Goal: Transaction & Acquisition: Book appointment/travel/reservation

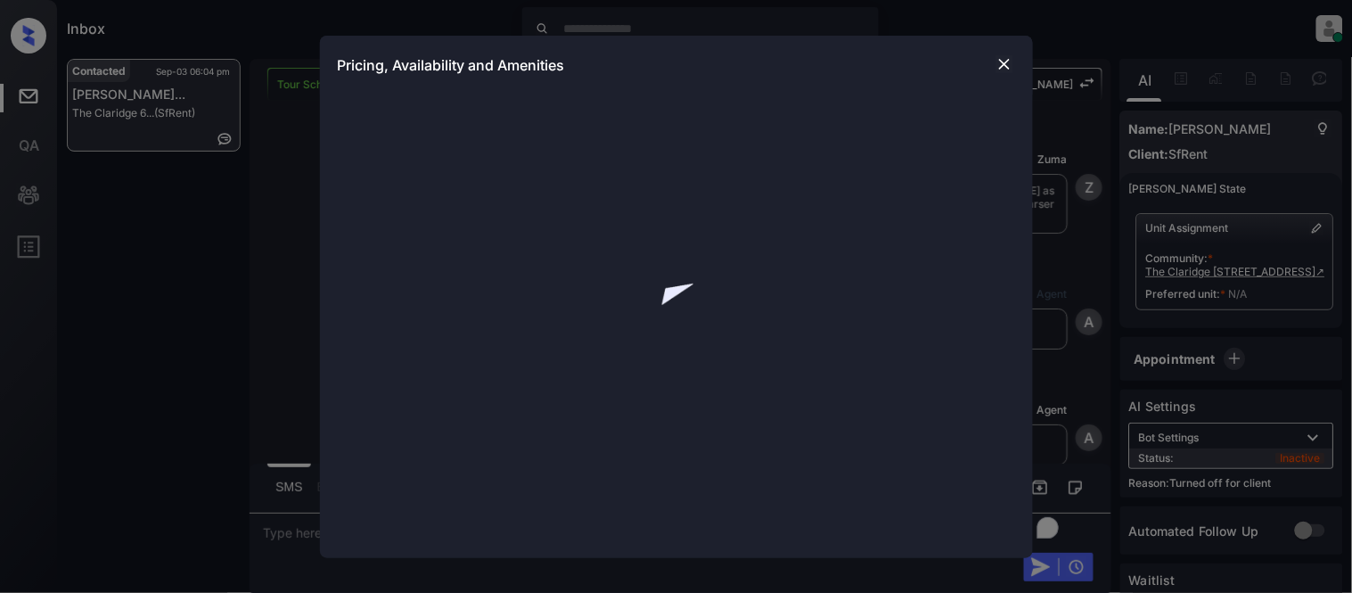
scroll to position [3609, 0]
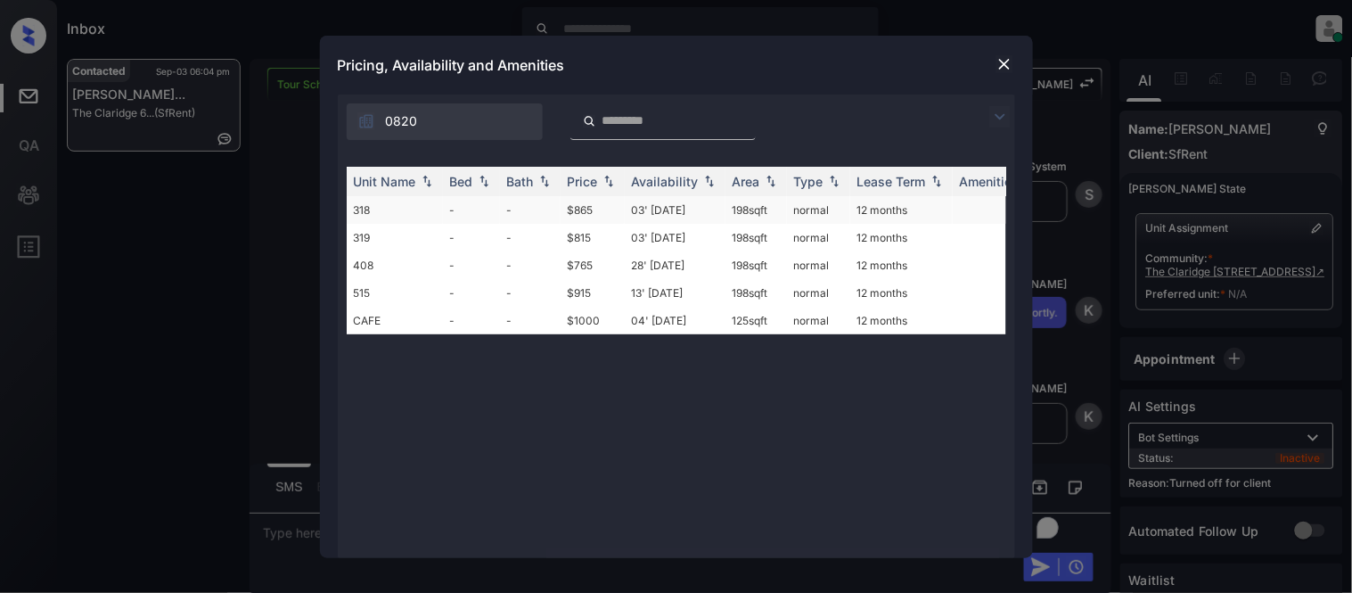
click at [631, 209] on td "03' Jan 19" at bounding box center [675, 210] width 101 height 28
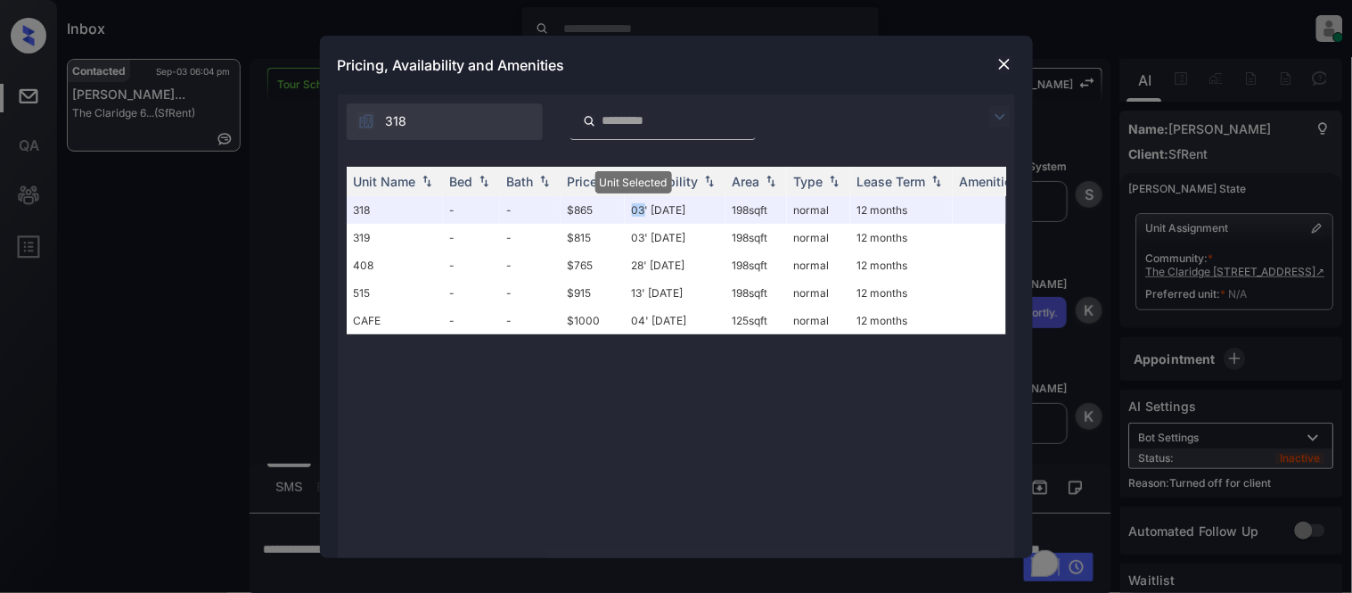
click at [1010, 58] on img at bounding box center [1004, 64] width 18 height 18
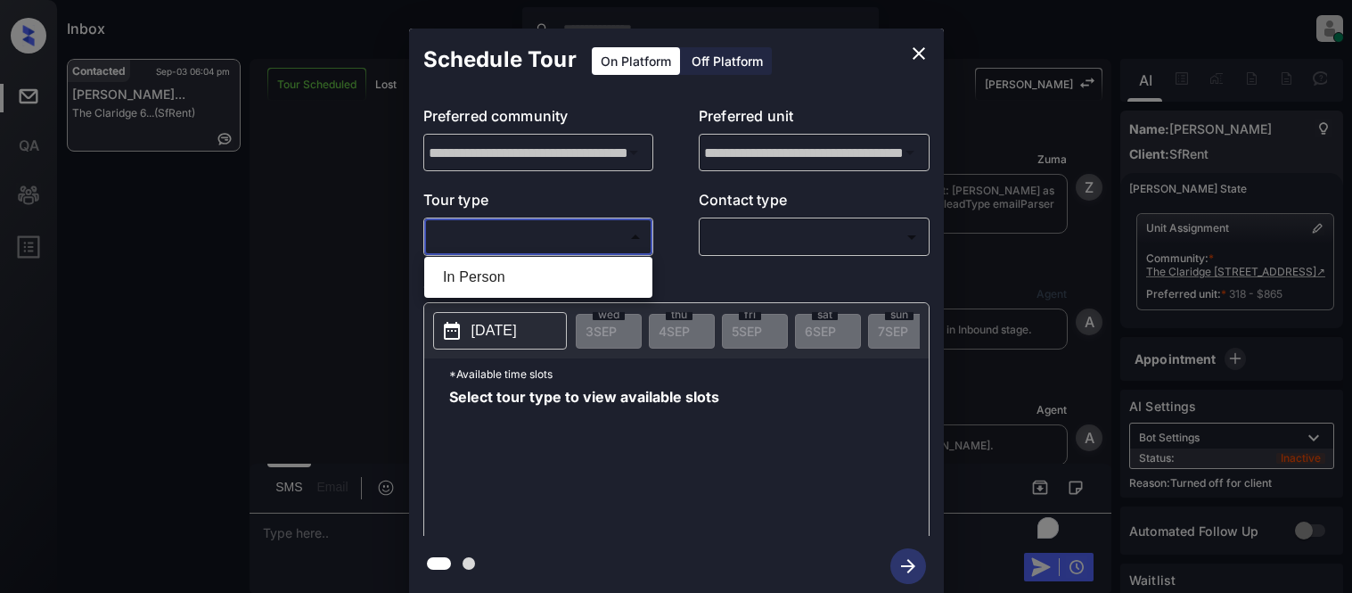
click at [704, 60] on div at bounding box center [676, 296] width 1352 height 593
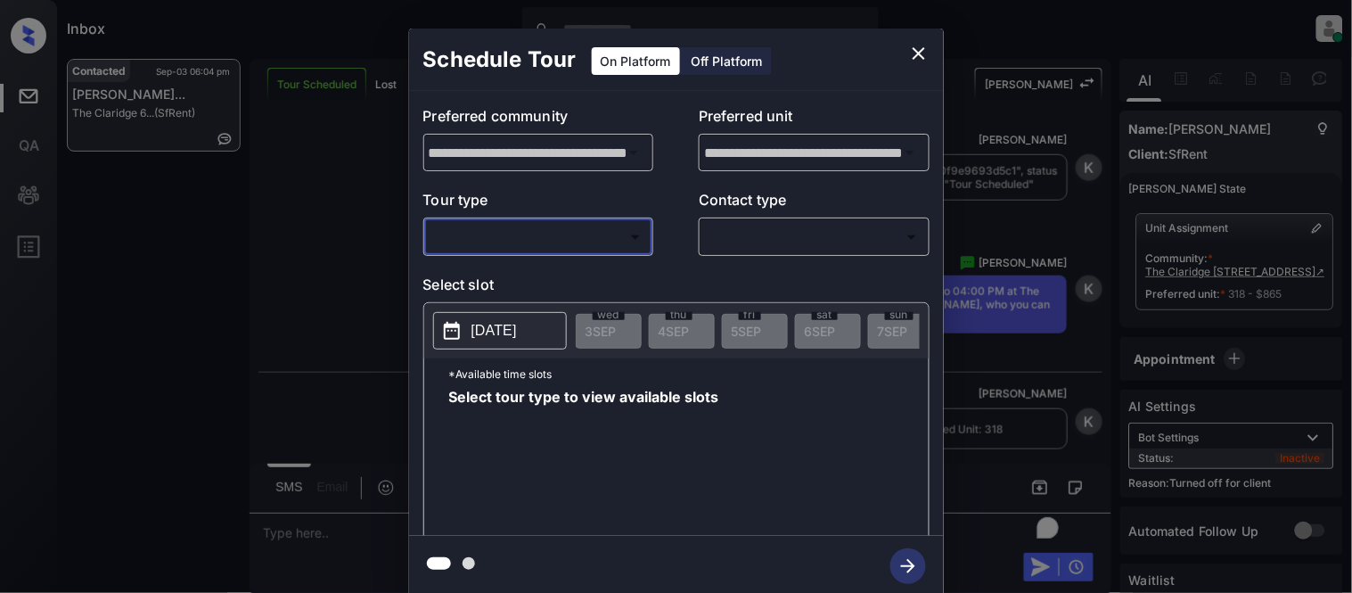
click at [690, 71] on div "Off Platform" at bounding box center [727, 61] width 89 height 28
click at [697, 60] on div "Off Platform" at bounding box center [727, 61] width 89 height 28
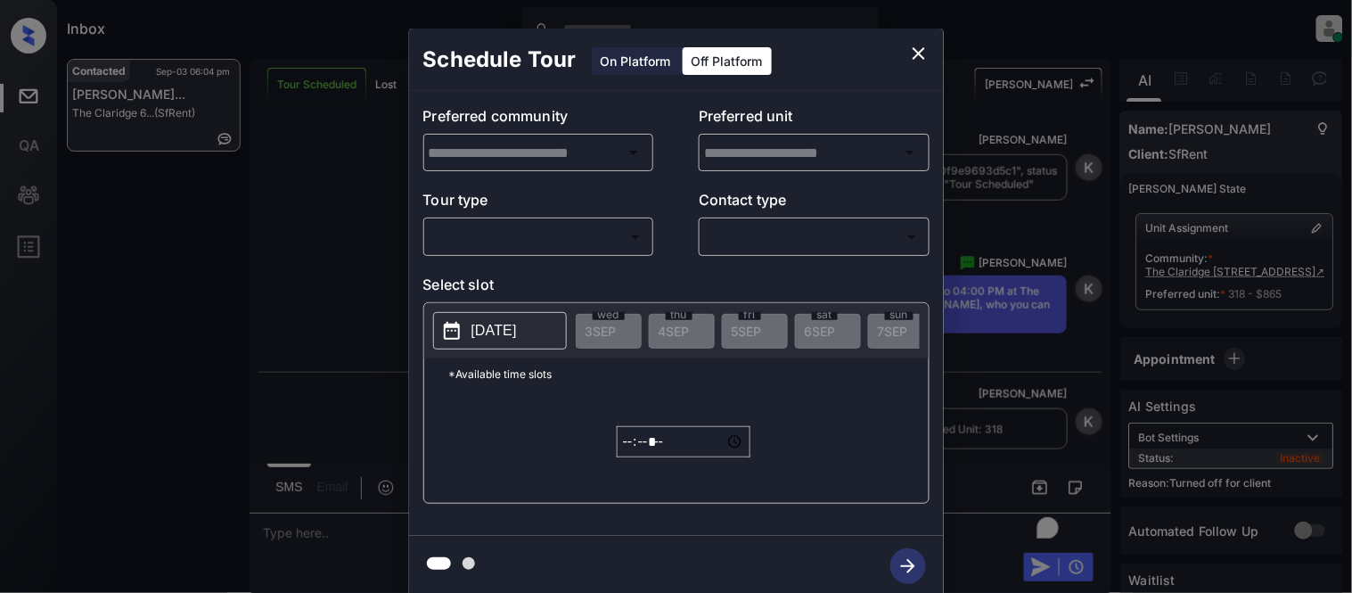
type input "**********"
click at [556, 235] on body "Inbox Kristina Cataag Online Set yourself offline Set yourself on break Profile…" at bounding box center [676, 296] width 1352 height 593
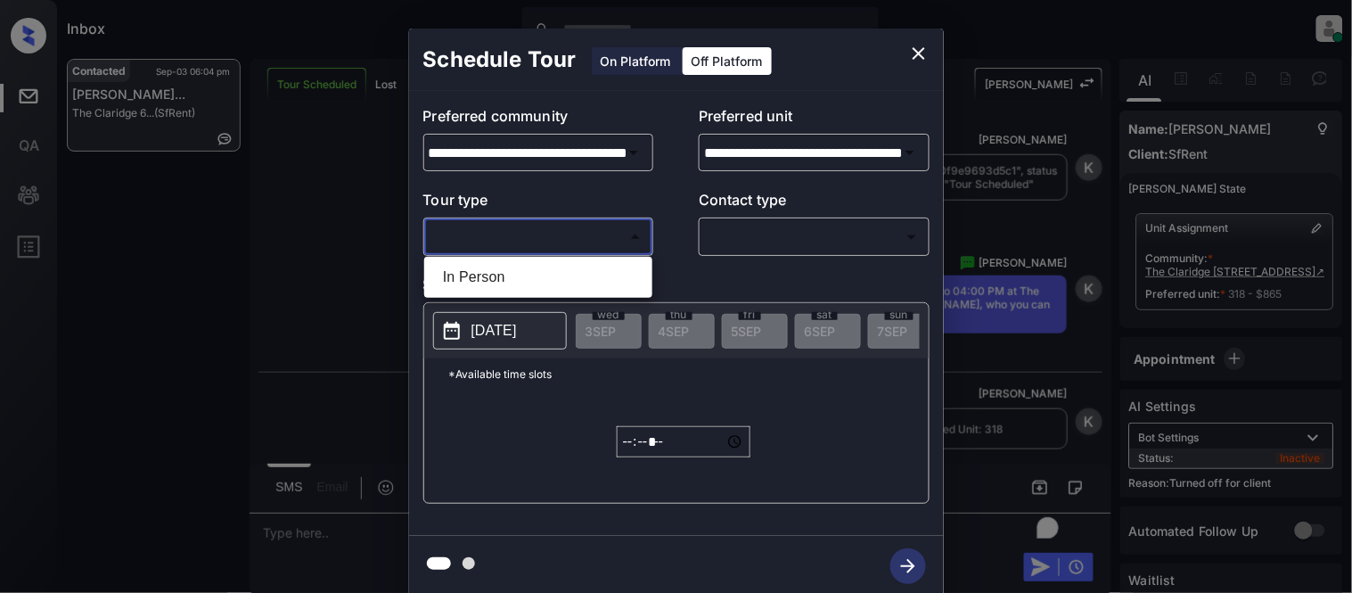
click at [490, 261] on li "In Person" at bounding box center [538, 277] width 219 height 32
click at [719, 244] on div at bounding box center [676, 296] width 1352 height 593
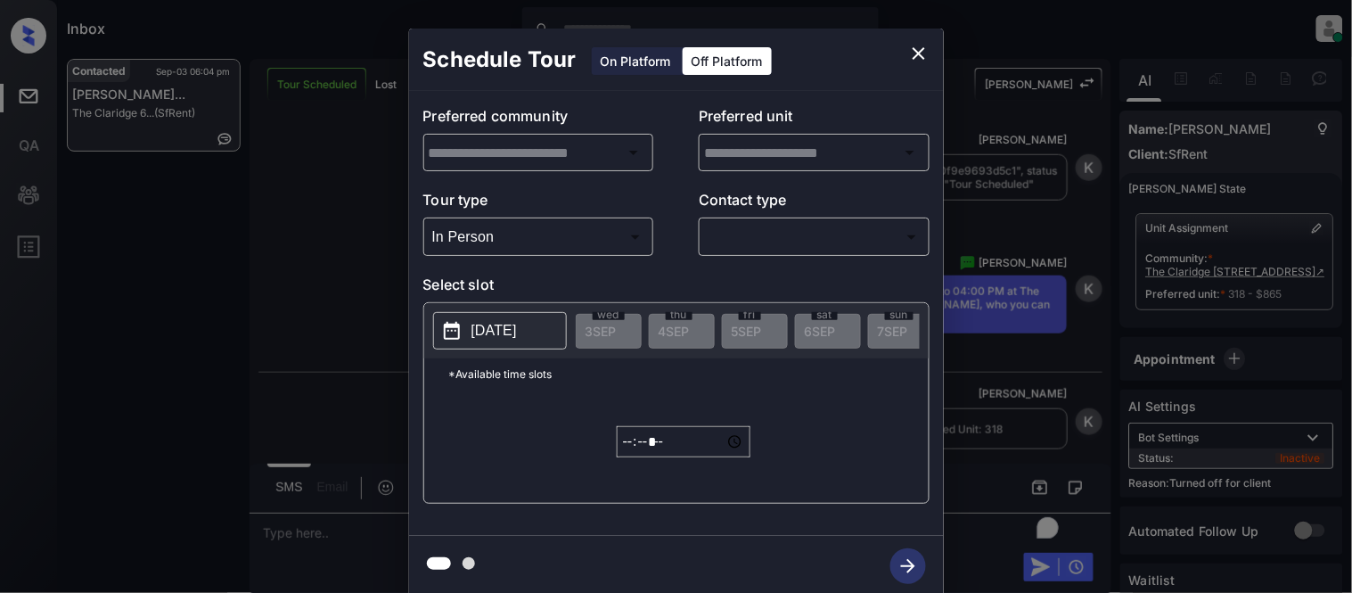
type input "********"
type input "**********"
click at [719, 244] on body "Inbox Kristina Cataag Online Set yourself offline Set yourself on break Profile…" at bounding box center [676, 296] width 1352 height 593
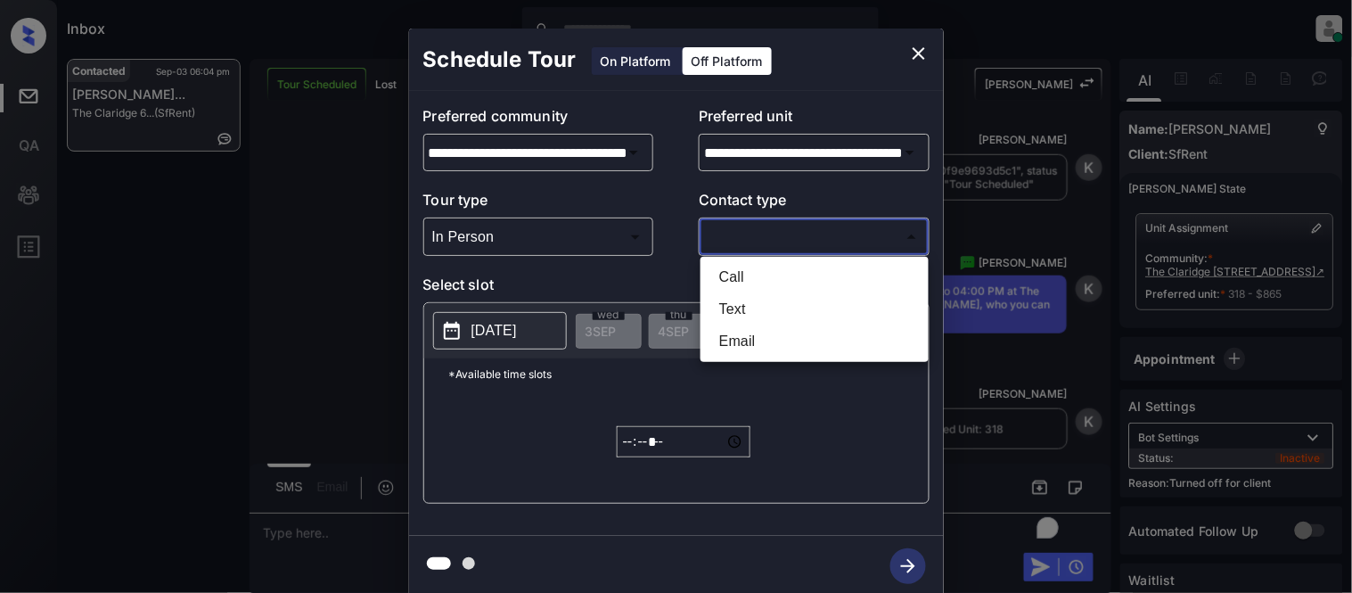
click at [720, 306] on li "Text" at bounding box center [814, 309] width 219 height 32
type input "****"
click at [526, 335] on div at bounding box center [676, 296] width 1352 height 593
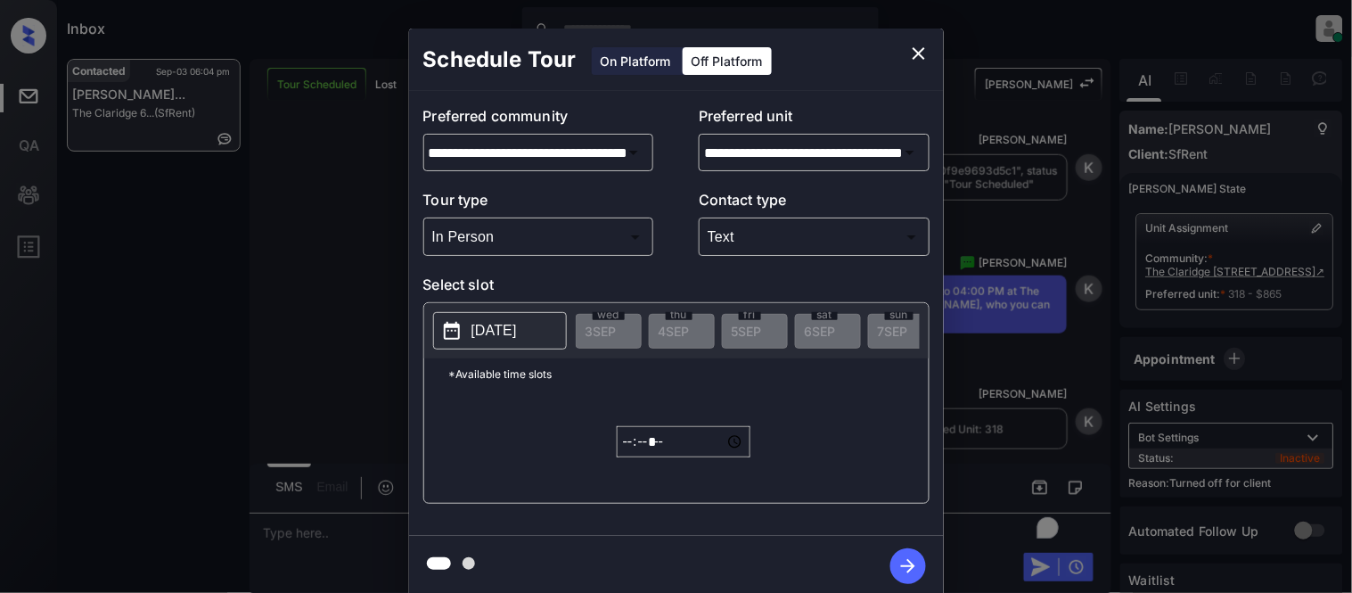
click at [517, 335] on p "2025-09-03" at bounding box center [493, 330] width 45 height 21
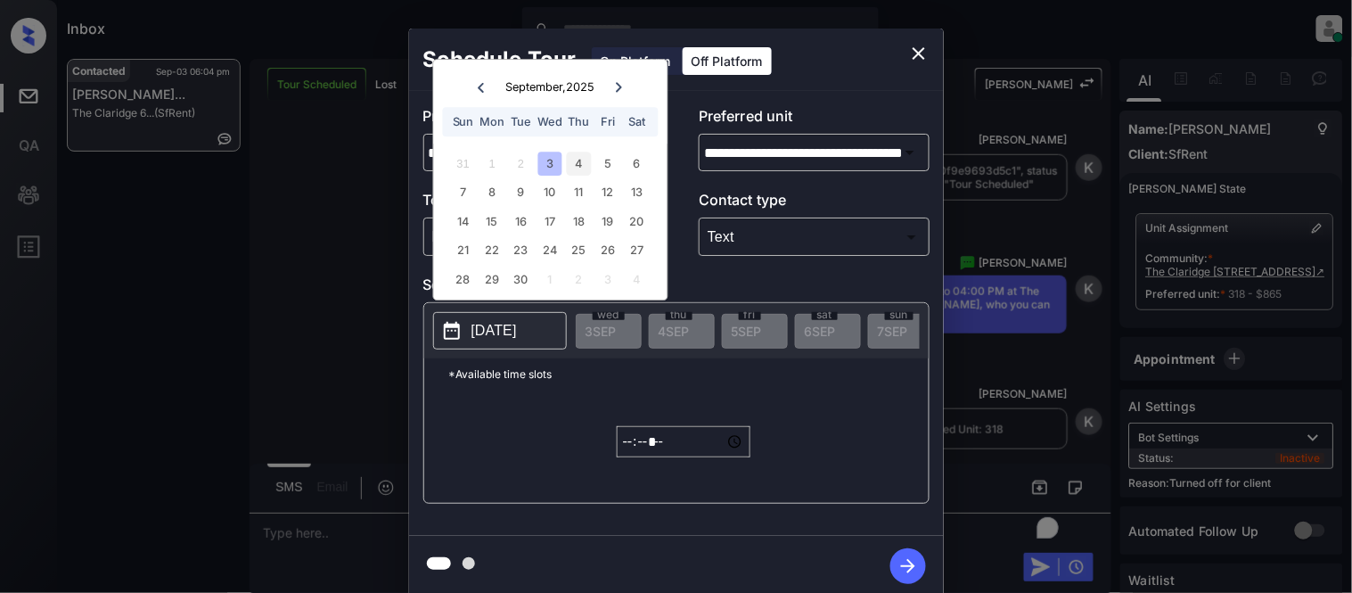
click at [572, 161] on div "4" at bounding box center [579, 163] width 24 height 24
click at [625, 447] on input "*****" at bounding box center [684, 441] width 134 height 31
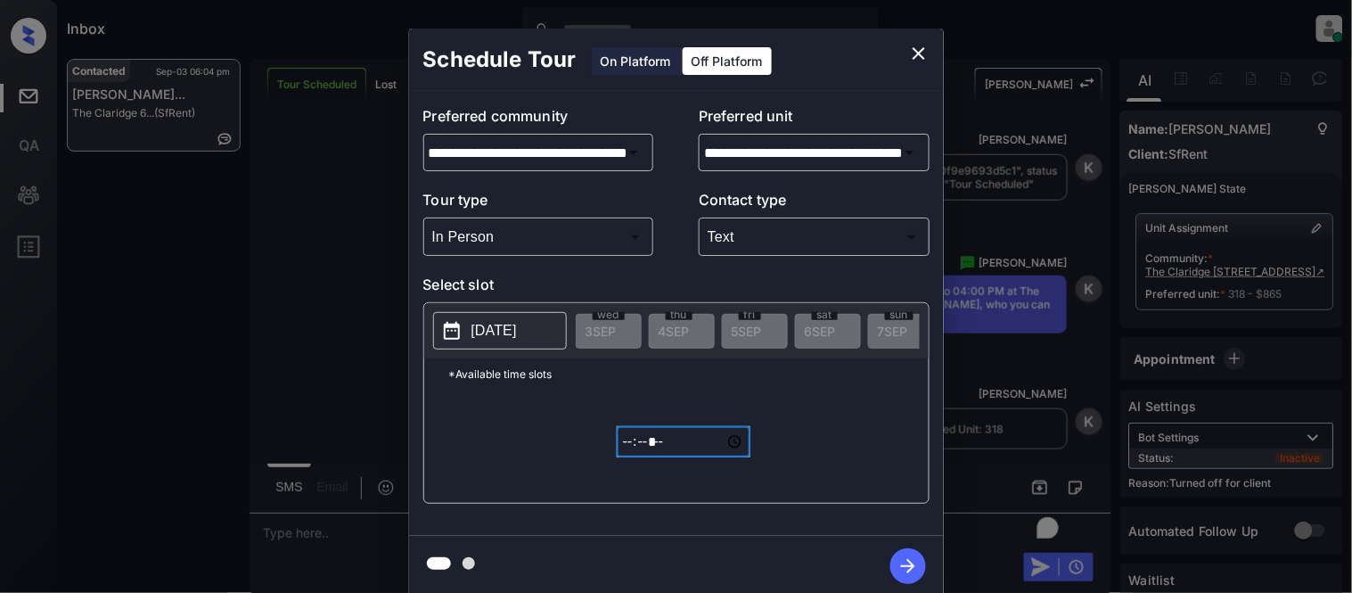
click at [666, 455] on input "*****" at bounding box center [684, 441] width 134 height 31
type input "*****"
click at [906, 562] on icon "button" at bounding box center [908, 566] width 36 height 36
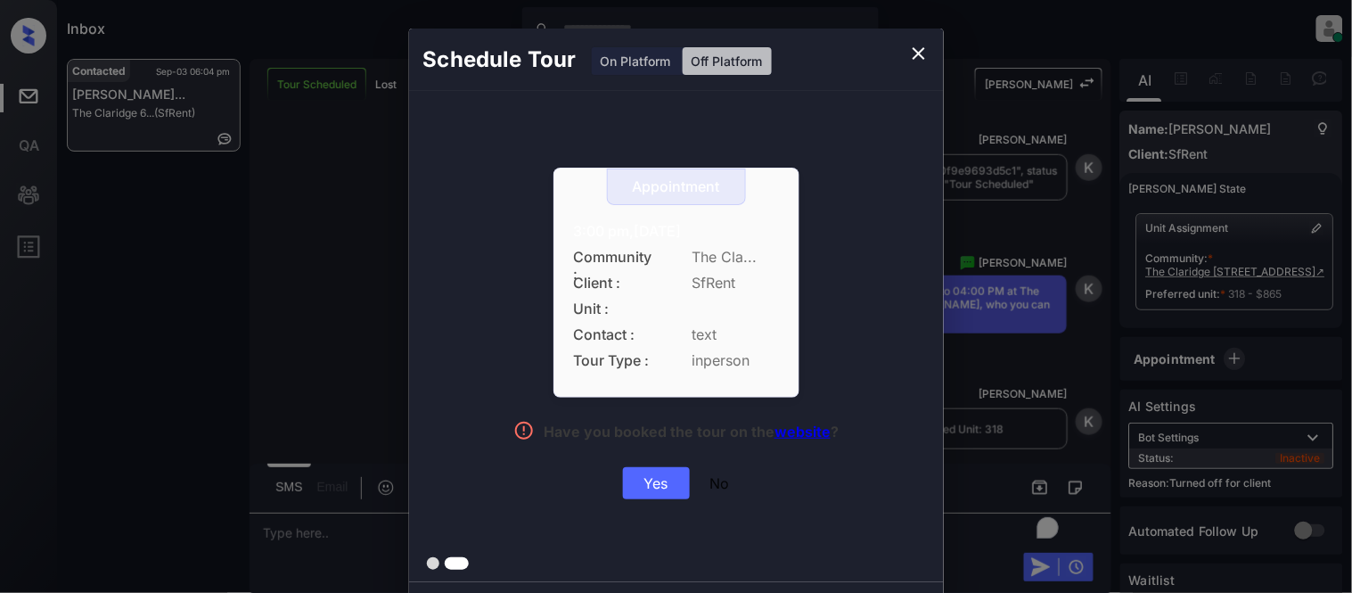
drag, startPoint x: 566, startPoint y: 215, endPoint x: 768, endPoint y: 233, distance: 203.2
click at [768, 233] on div "Appointment 3:00 pm,Thu,04-Sep-2025 Community : The Cla... Client : SfRent Unit…" at bounding box center [676, 283] width 246 height 230
click at [669, 478] on div "Yes" at bounding box center [656, 483] width 67 height 32
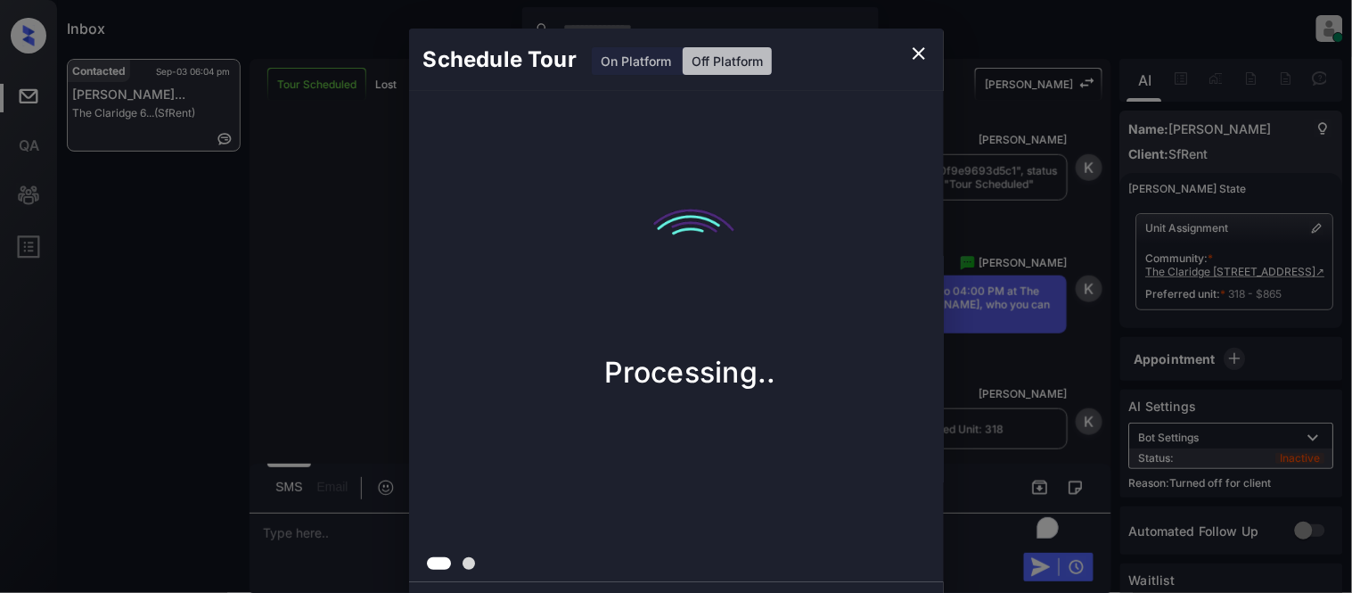
click at [960, 348] on div "Schedule Tour On Platform Off Platform Processing.." at bounding box center [676, 312] width 1352 height 625
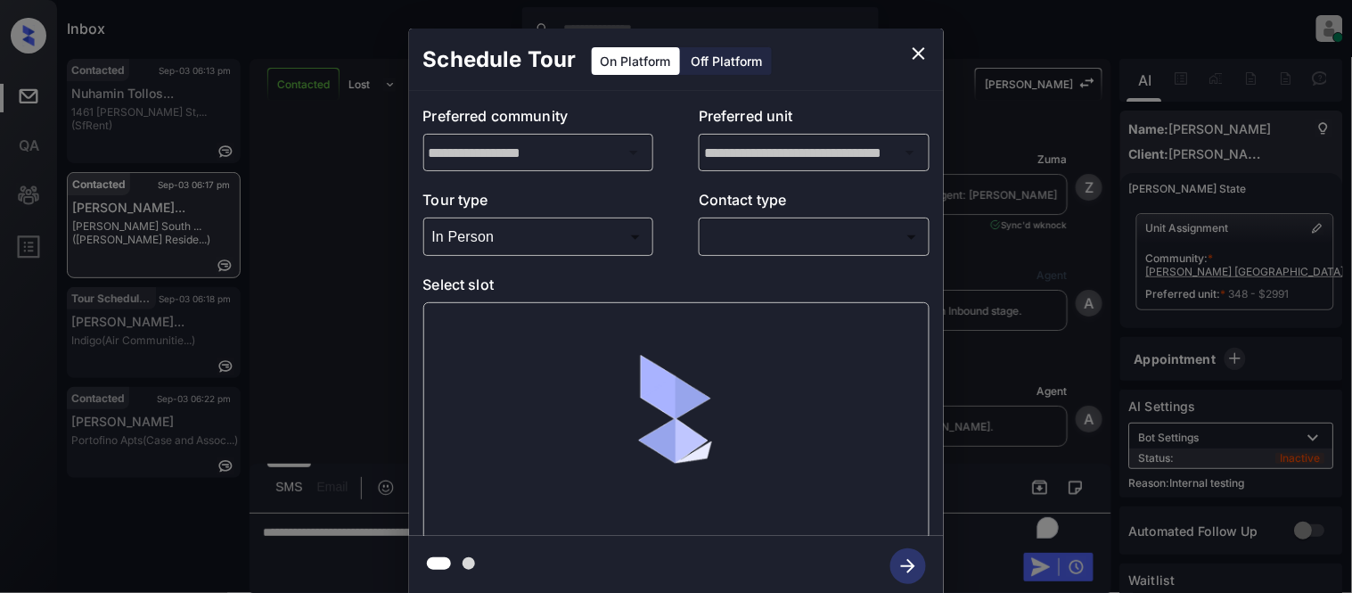
scroll to position [1551, 0]
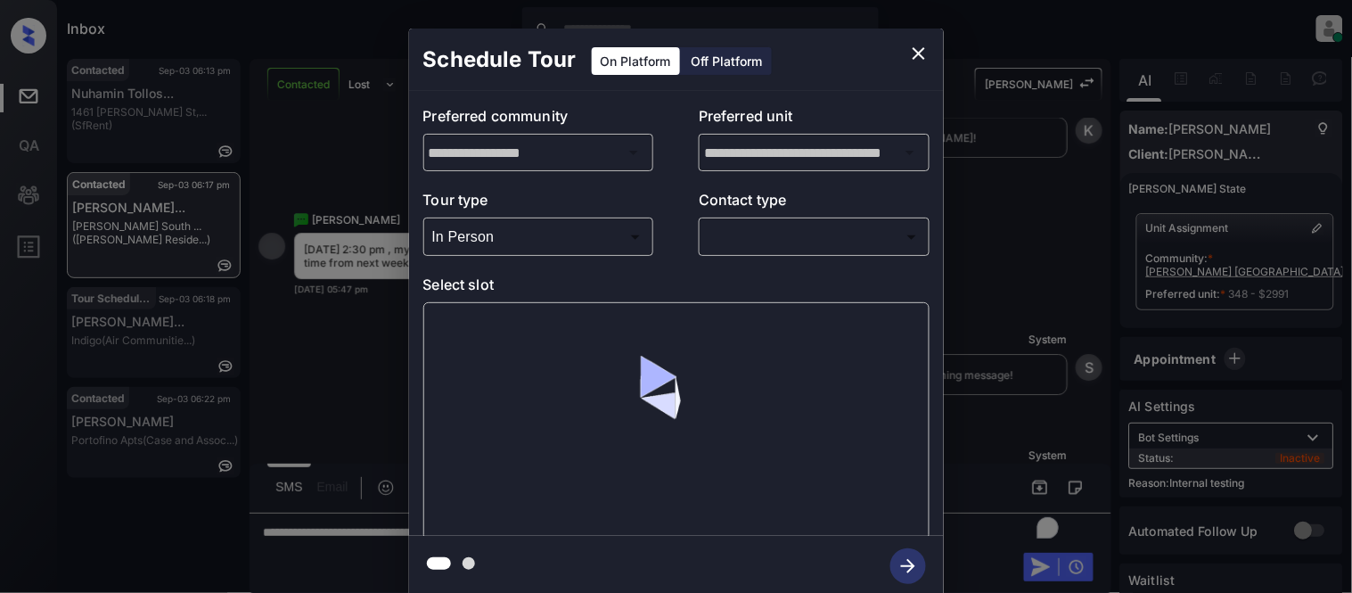
click at [741, 245] on body "Inbox Kristina Cataag Online Set yourself offline Set yourself on break Profile…" at bounding box center [676, 296] width 1352 height 593
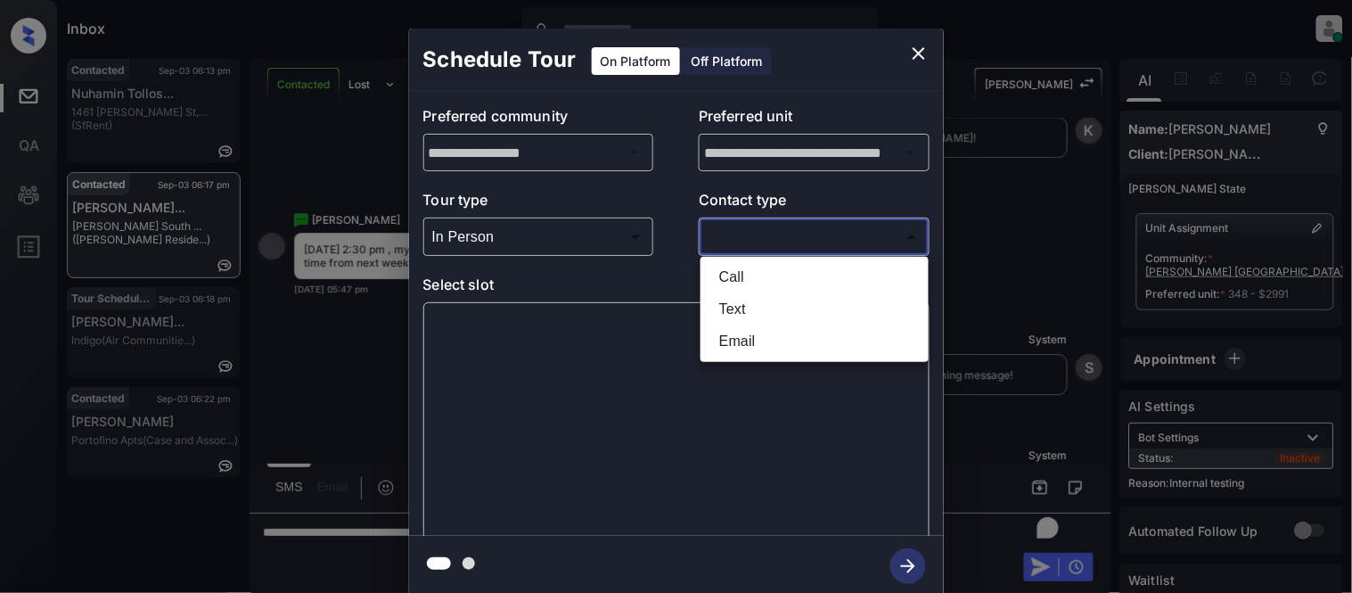
click at [725, 308] on li "Text" at bounding box center [814, 309] width 219 height 32
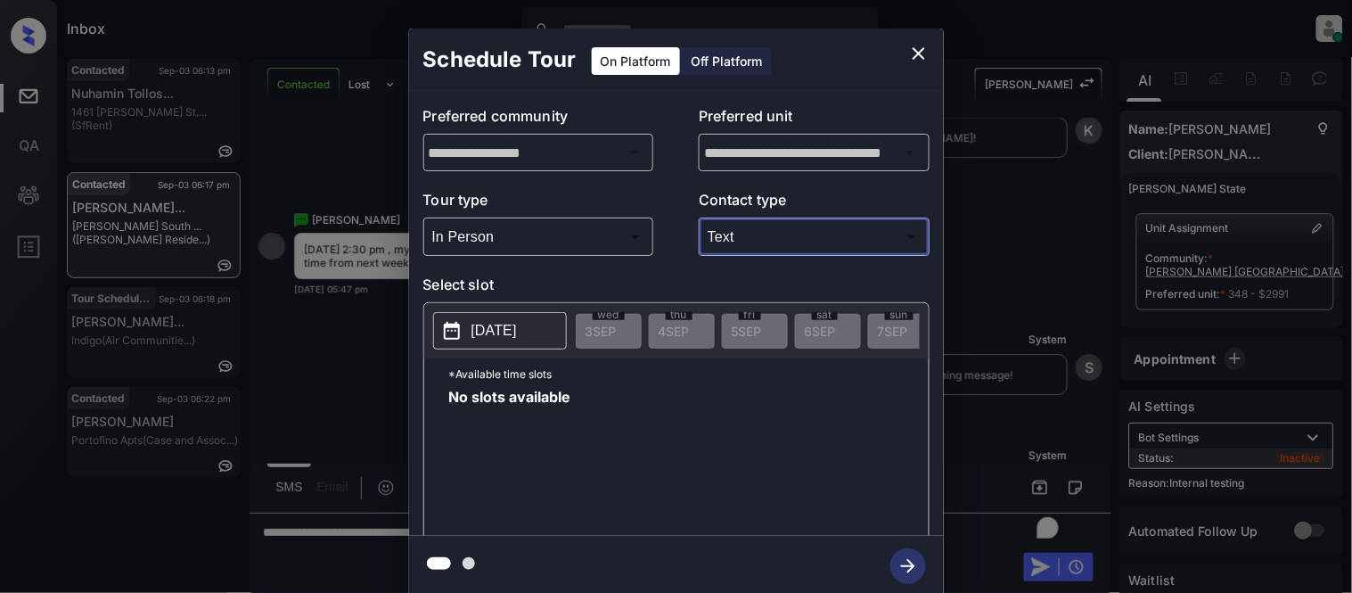
type input "****"
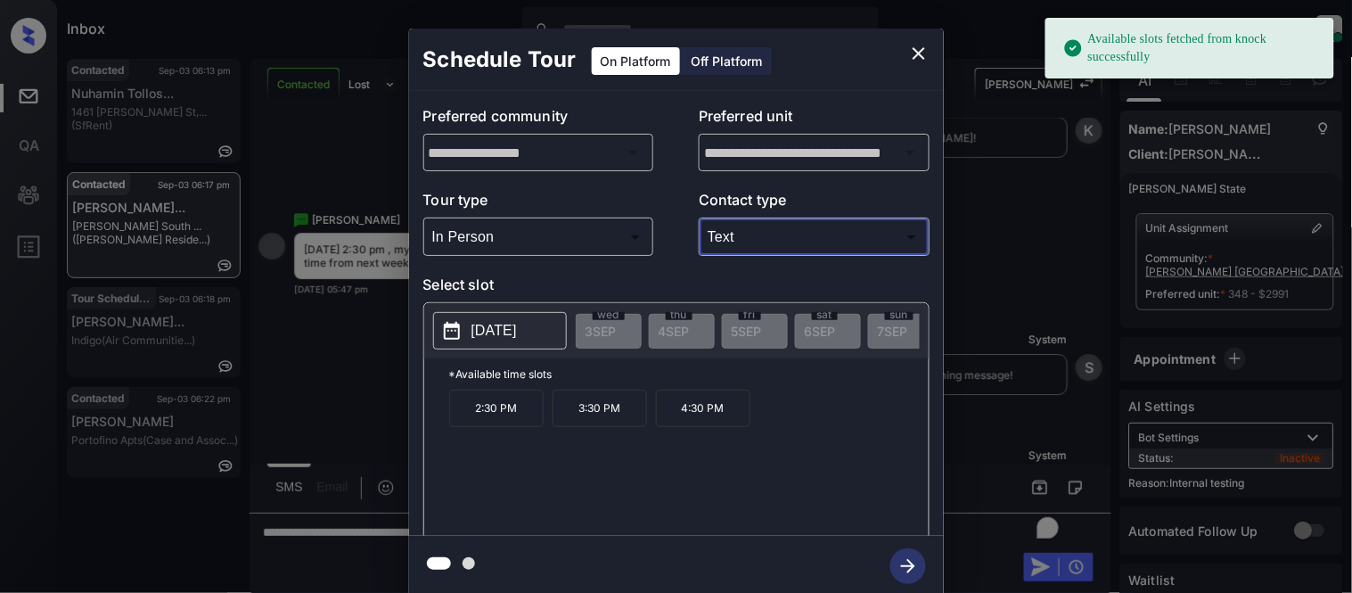
click at [463, 335] on button "2025-09-23" at bounding box center [500, 330] width 134 height 37
click at [486, 404] on p "2:30 PM" at bounding box center [496, 407] width 94 height 37
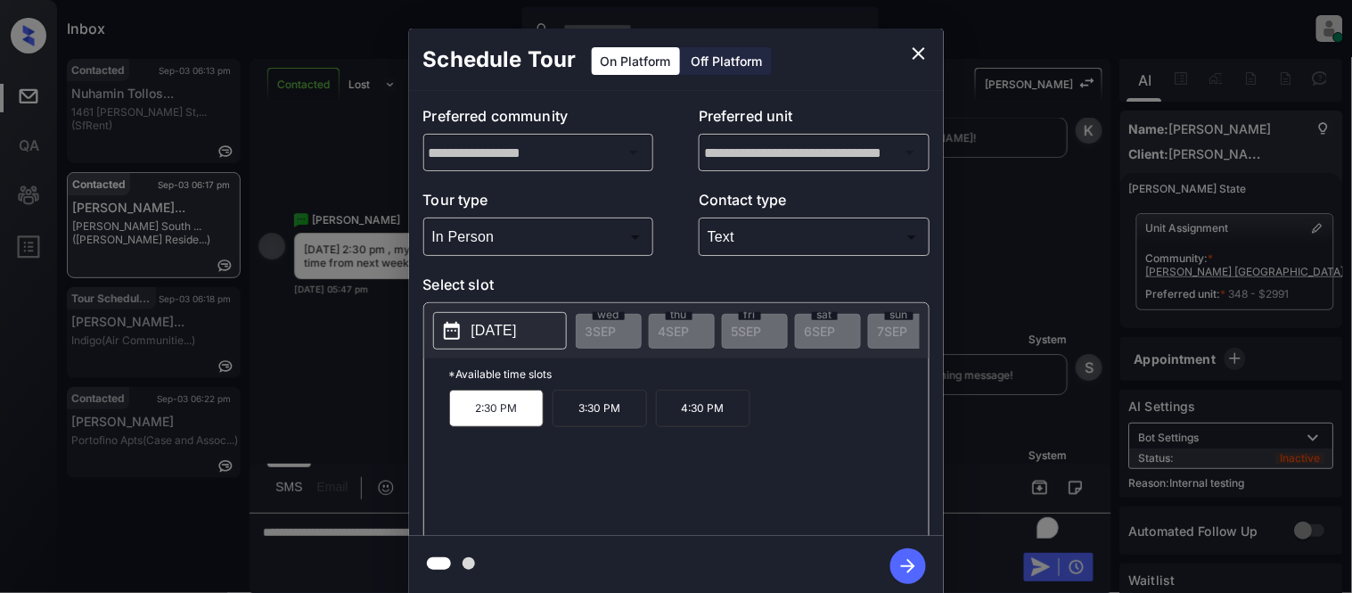
click at [896, 553] on icon "button" at bounding box center [908, 566] width 36 height 36
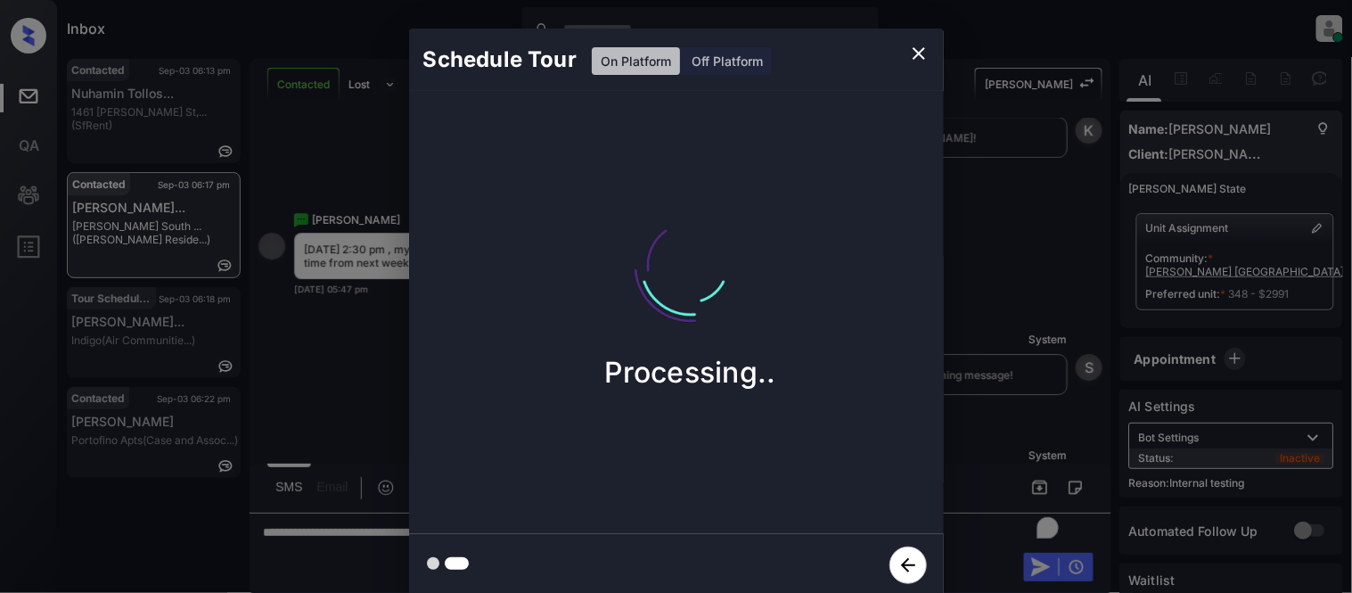
click at [968, 410] on div "Schedule Tour On Platform Off Platform Processing.." at bounding box center [676, 312] width 1352 height 625
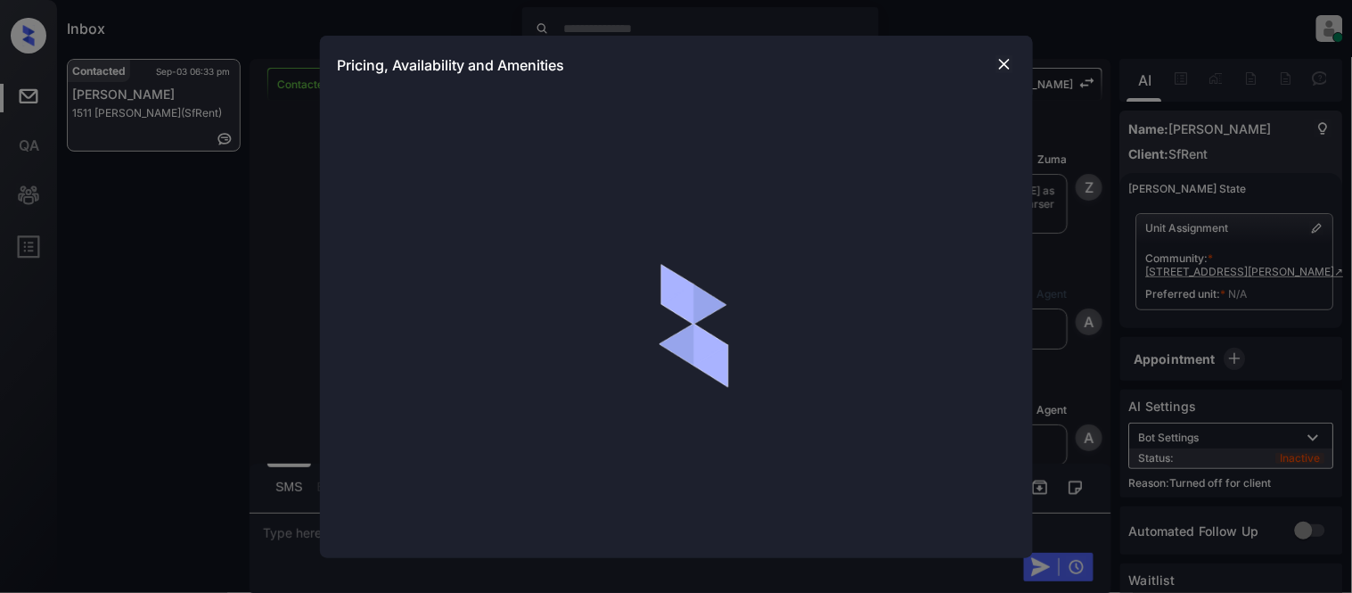
scroll to position [2005, 0]
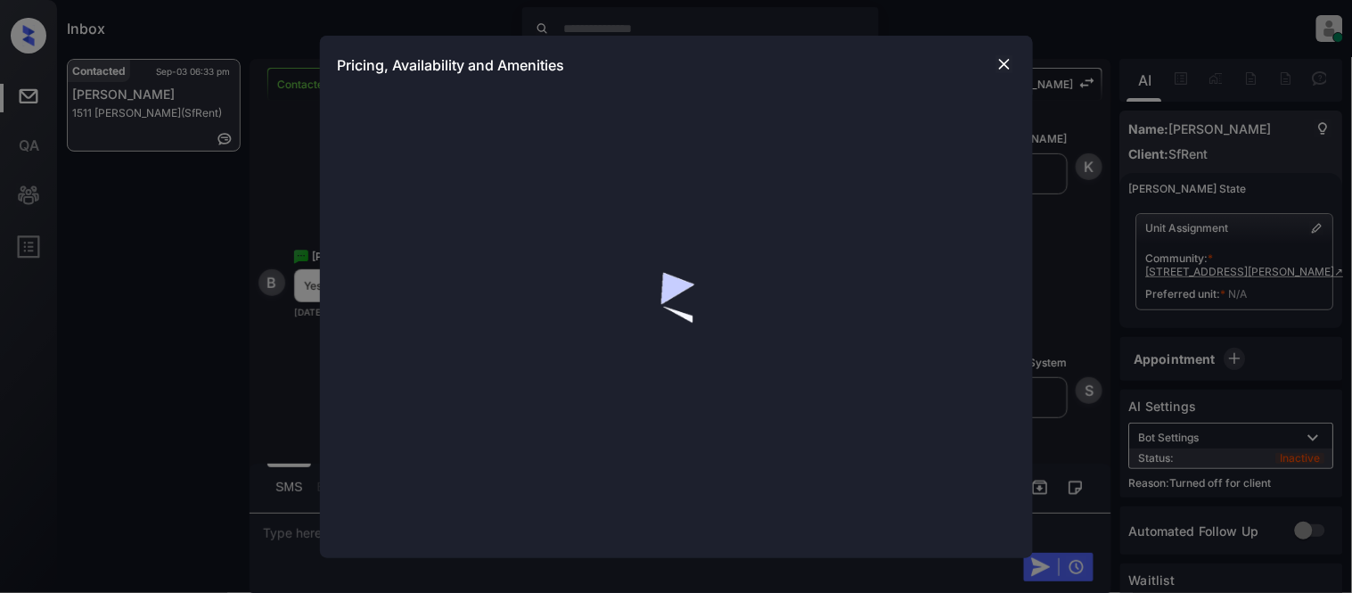
click at [999, 67] on img at bounding box center [1004, 64] width 18 height 18
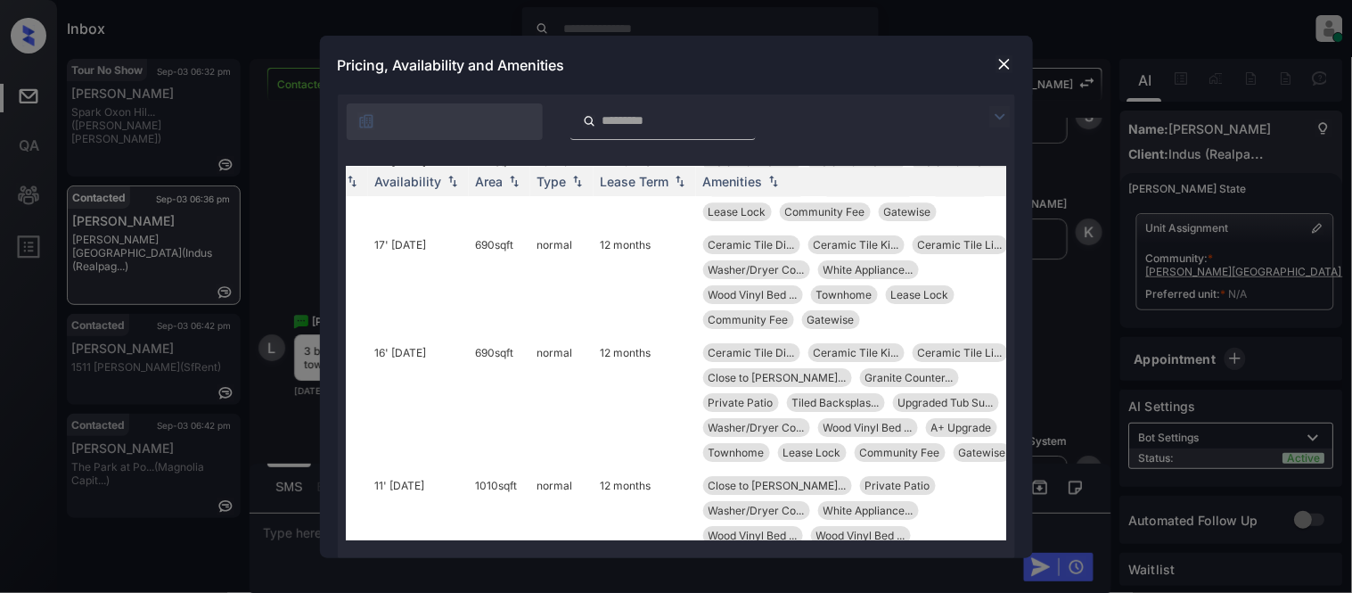
scroll to position [1486, 174]
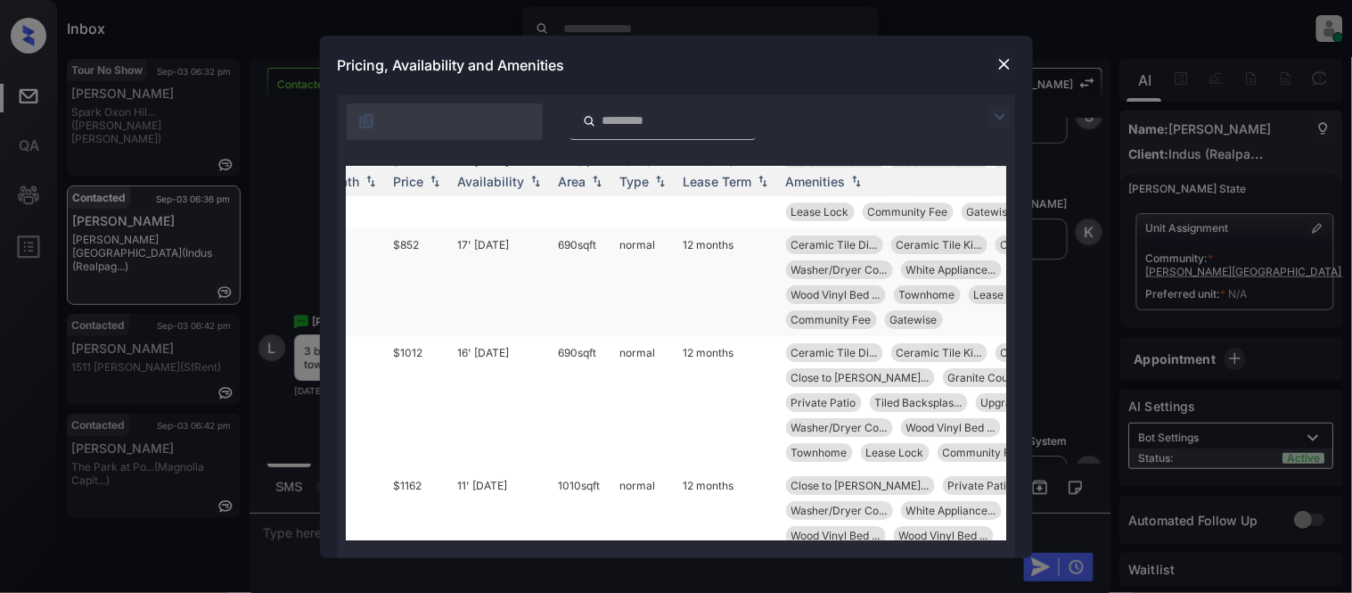
click at [719, 236] on td "12 months" at bounding box center [727, 282] width 102 height 108
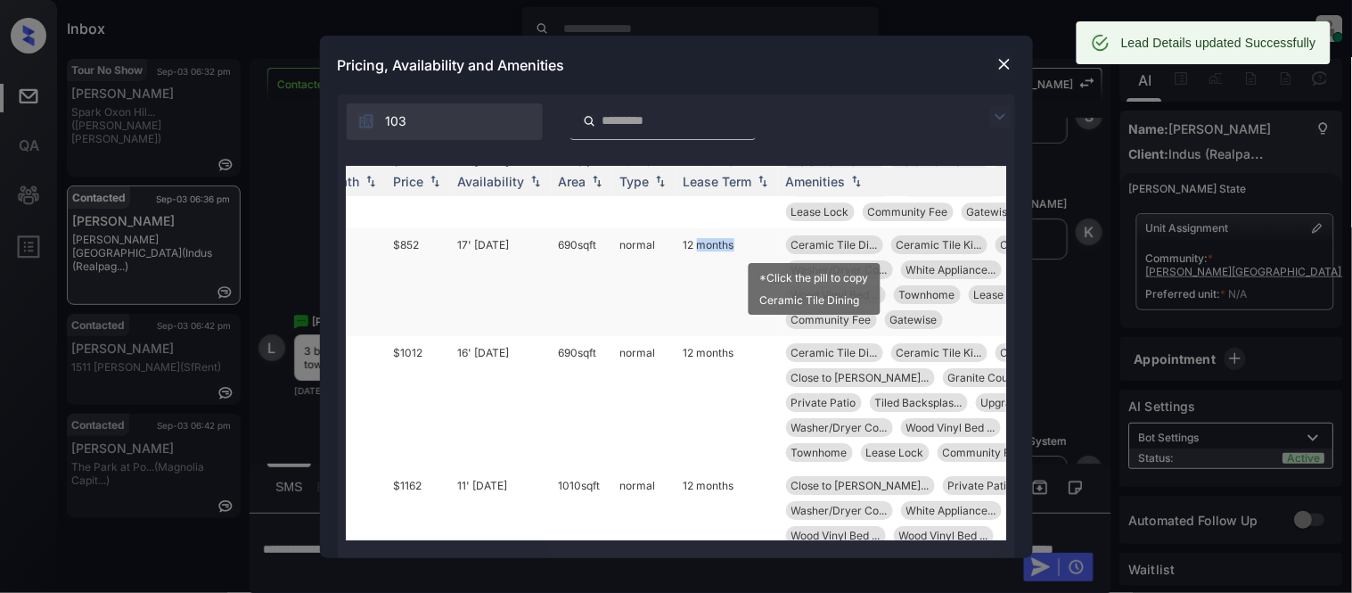
scroll to position [1486, 286]
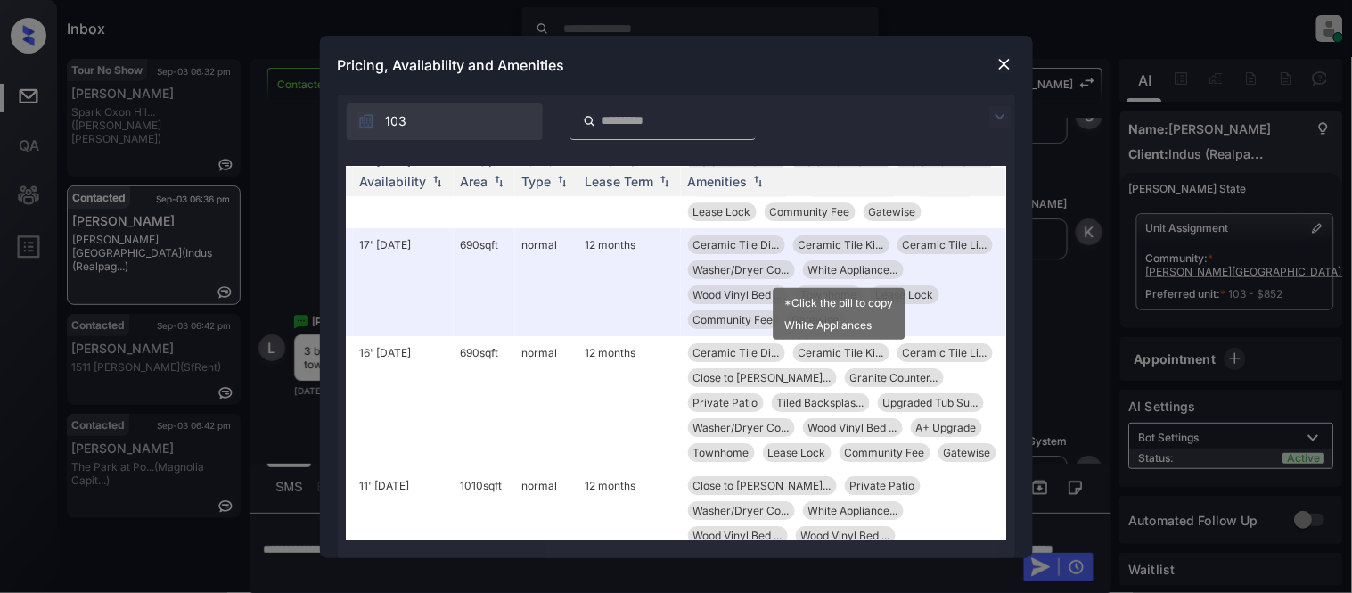
click at [813, 290] on div "*Click the pill to copy White Appliances" at bounding box center [840, 314] width 132 height 52
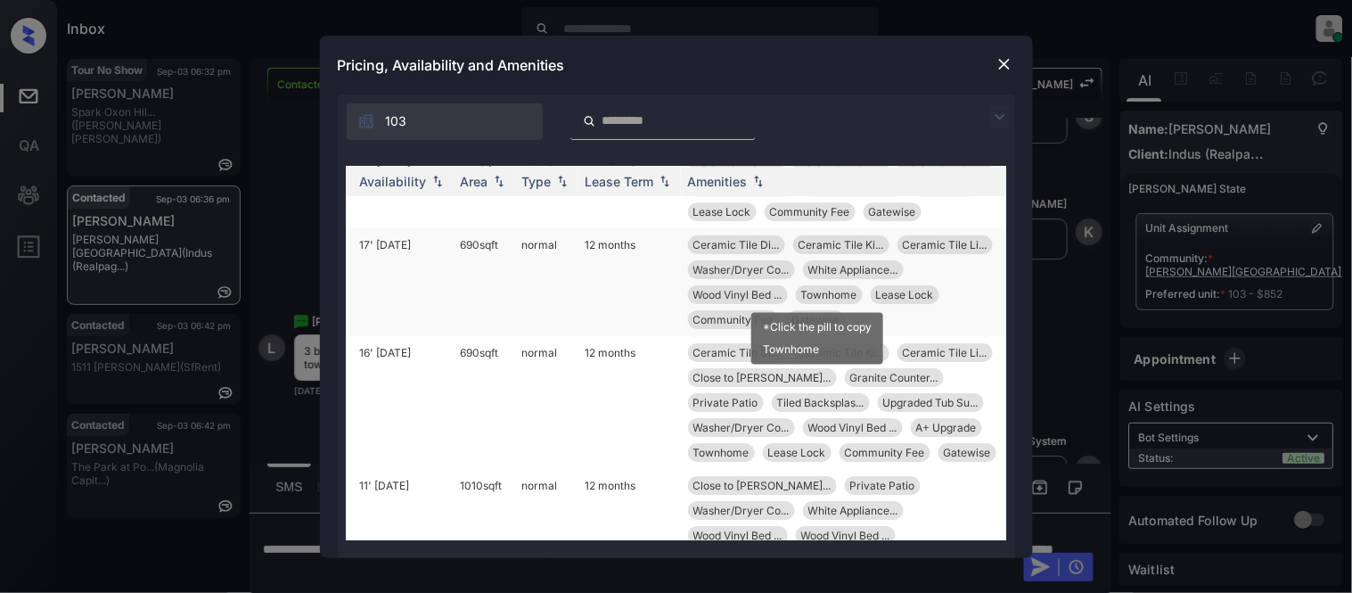
click at [825, 289] on span "Townhome" at bounding box center [829, 294] width 56 height 13
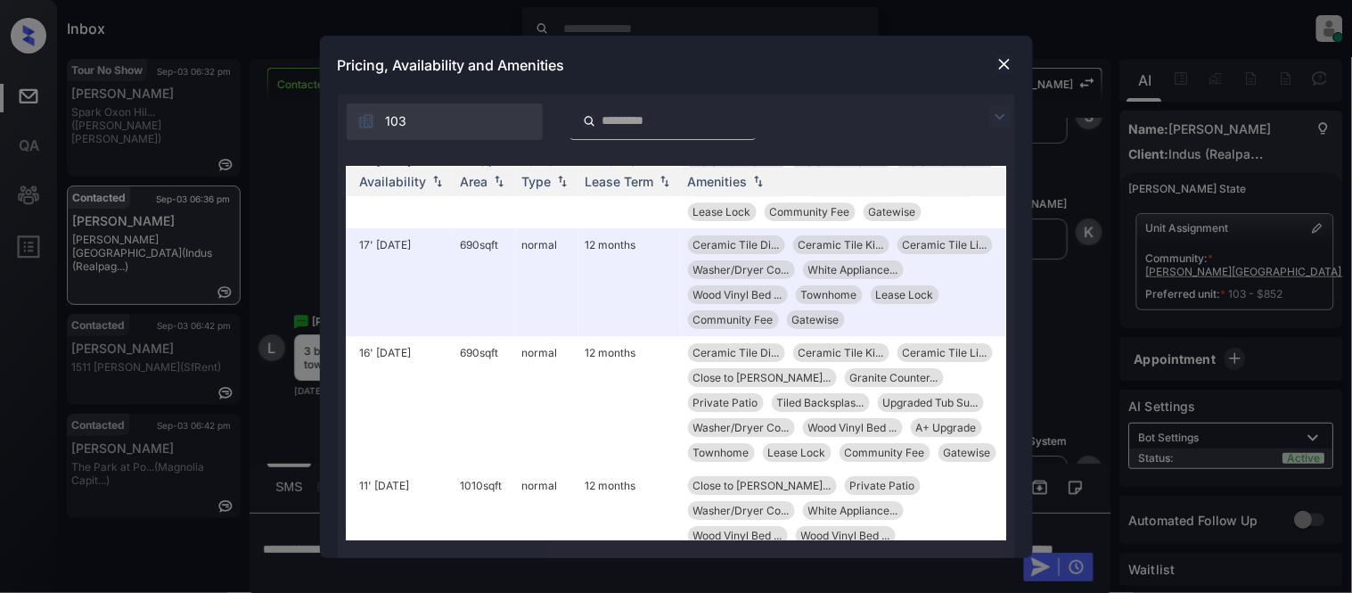
click at [1011, 55] on img at bounding box center [1004, 64] width 18 height 18
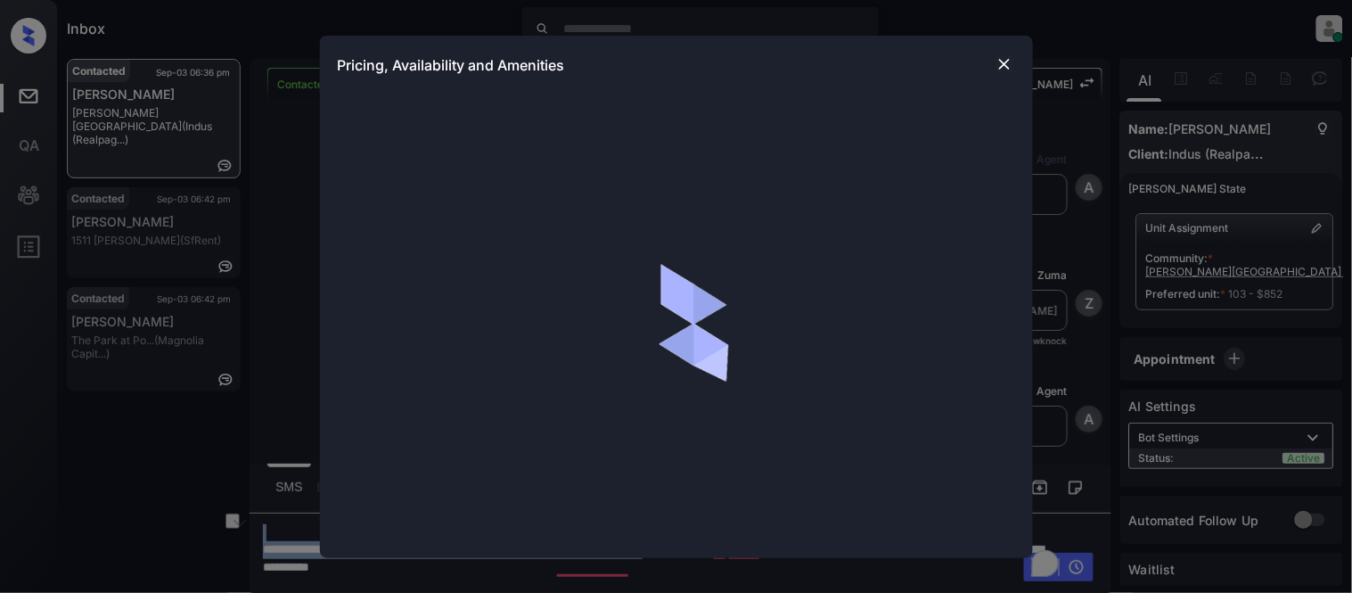
scroll to position [3286, 0]
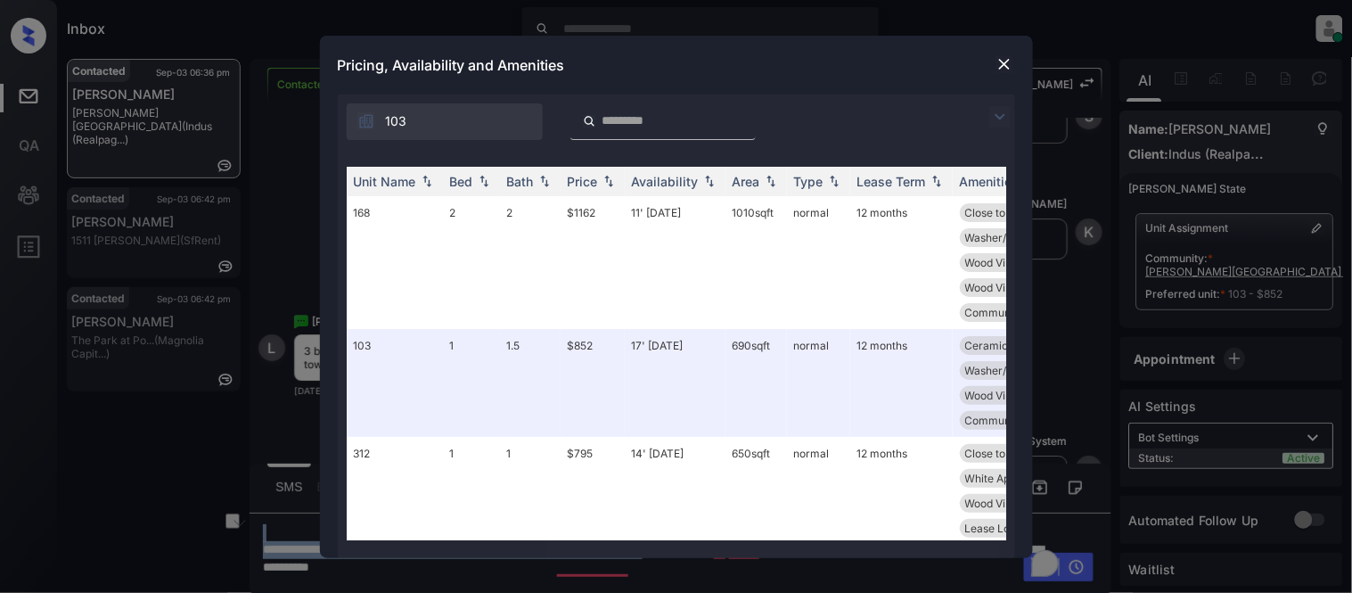
click at [1005, 110] on img at bounding box center [999, 116] width 21 height 21
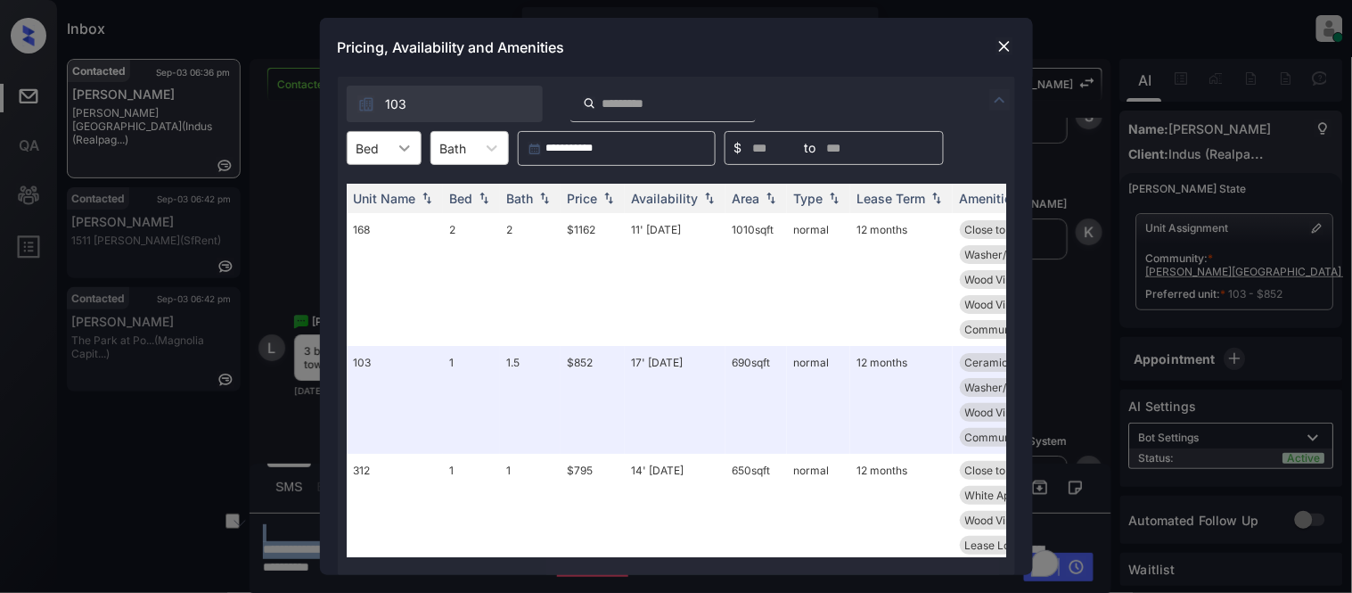
click at [404, 148] on icon at bounding box center [405, 148] width 18 height 18
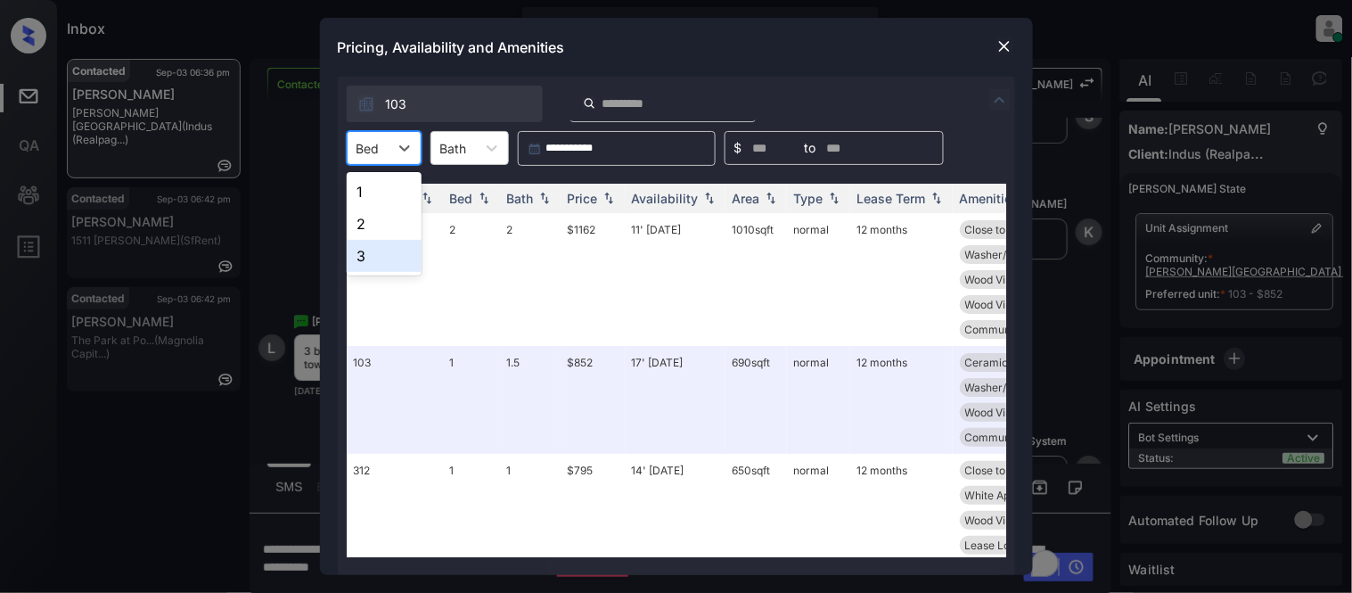
click at [384, 256] on div "3" at bounding box center [384, 256] width 75 height 32
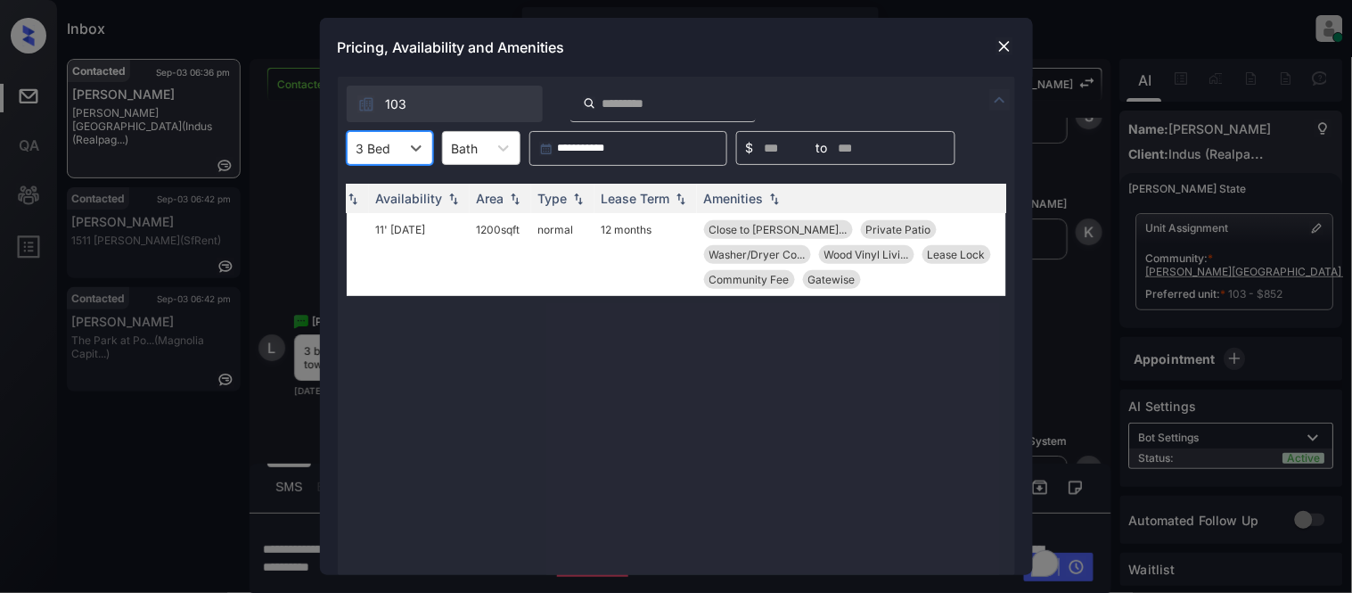
scroll to position [0, 0]
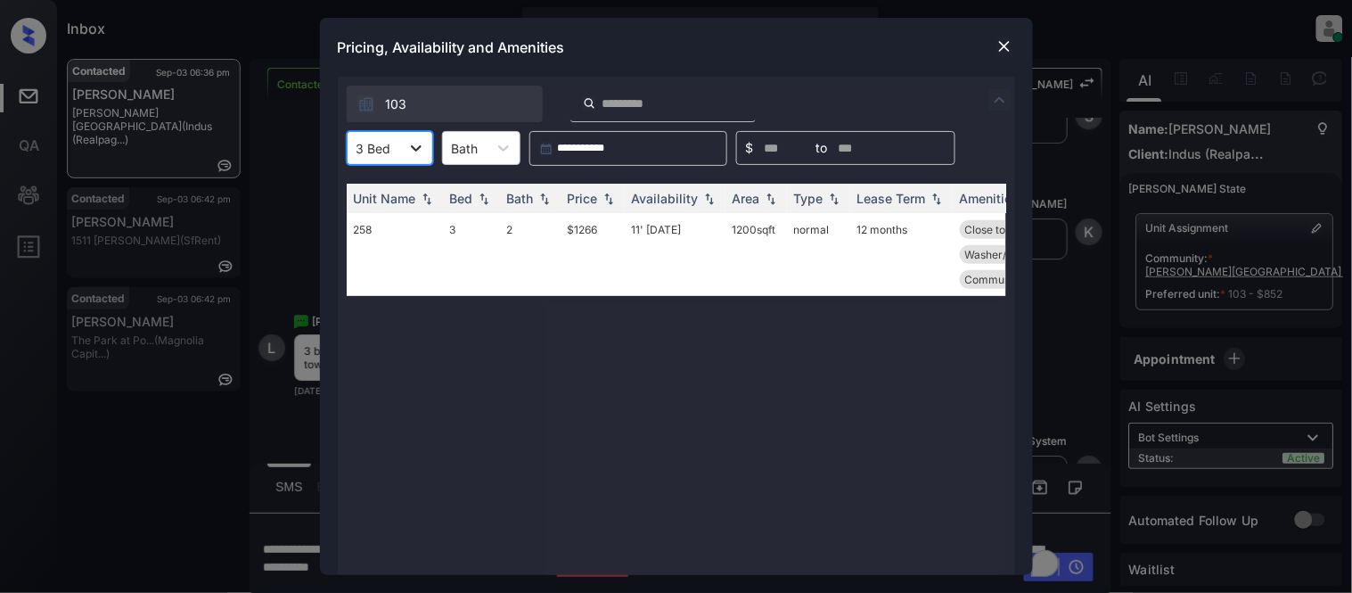
click at [412, 146] on icon at bounding box center [416, 148] width 11 height 6
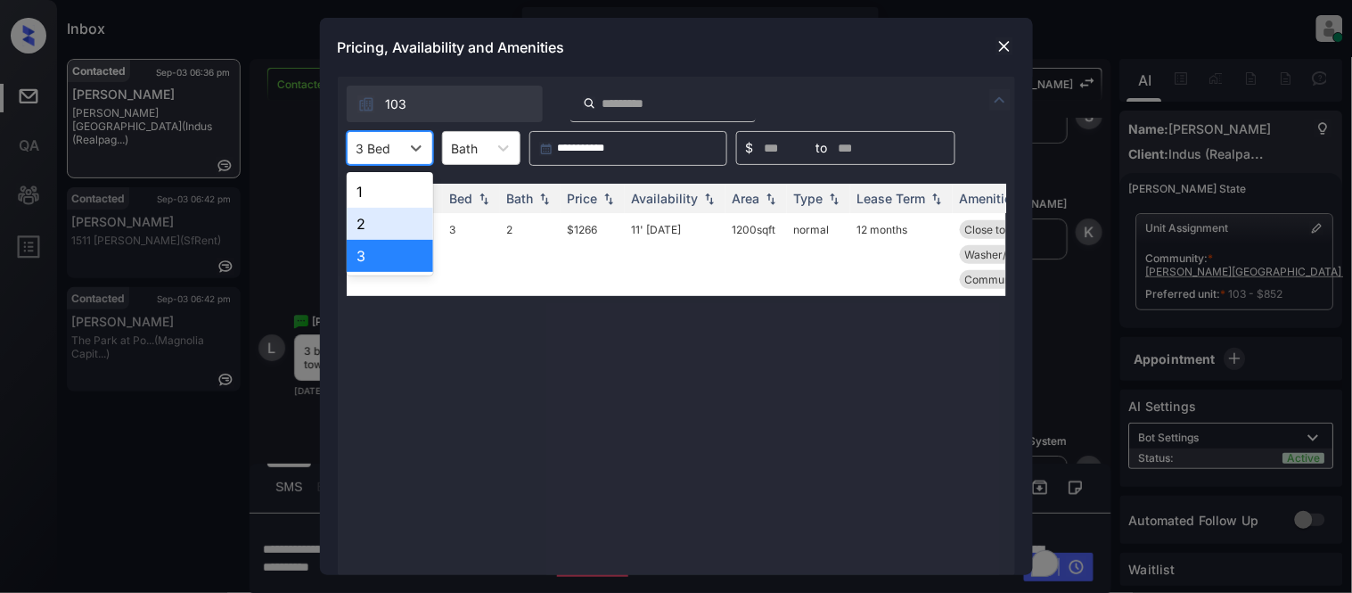
click at [406, 217] on div "2" at bounding box center [390, 224] width 86 height 32
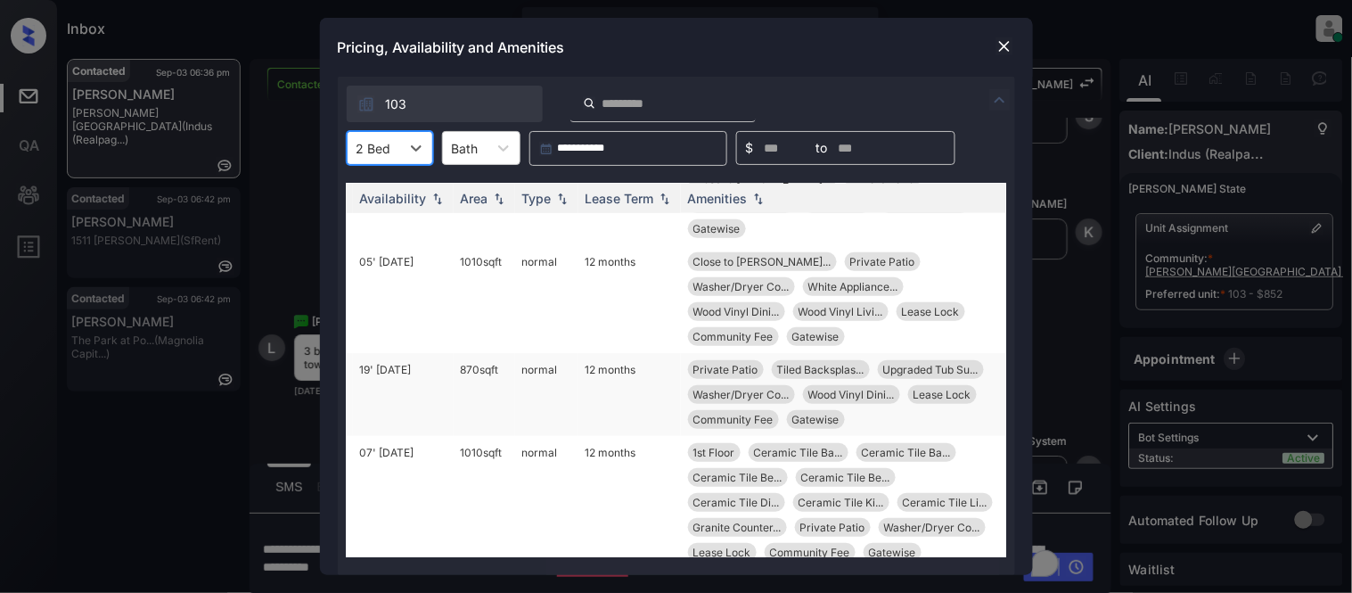
scroll to position [0, 286]
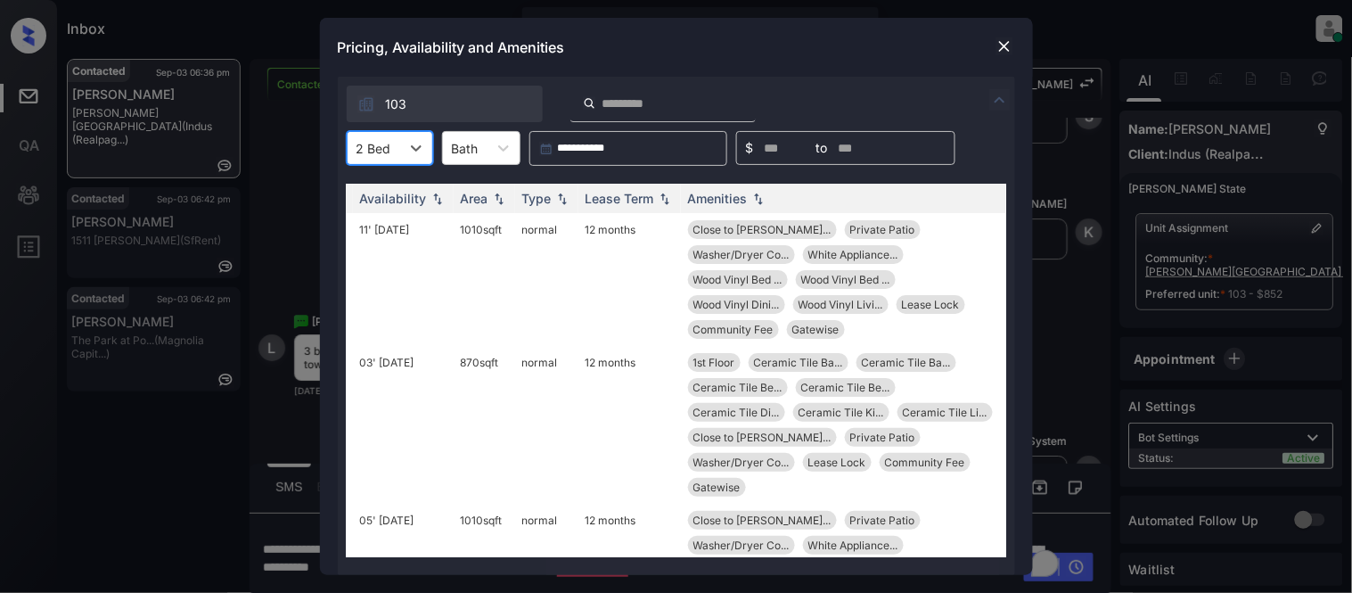
click at [397, 141] on div "2 Bed" at bounding box center [374, 148] width 53 height 26
click at [390, 201] on div "1" at bounding box center [390, 192] width 86 height 32
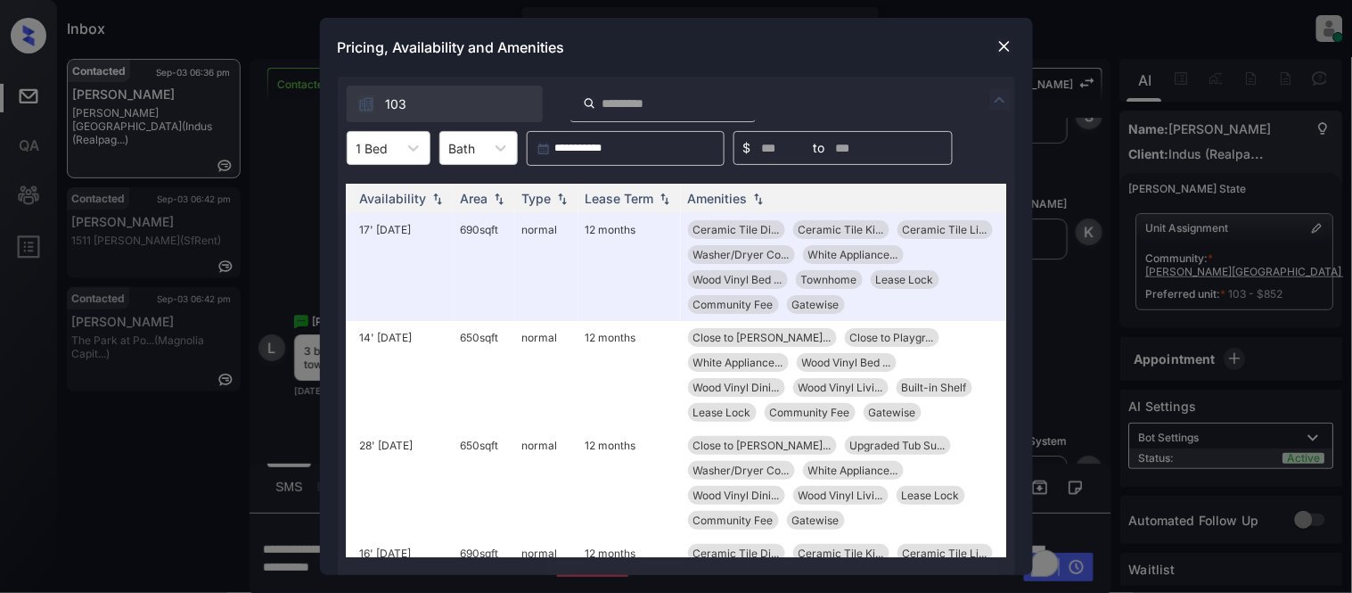
click at [1001, 39] on img at bounding box center [1004, 46] width 18 height 18
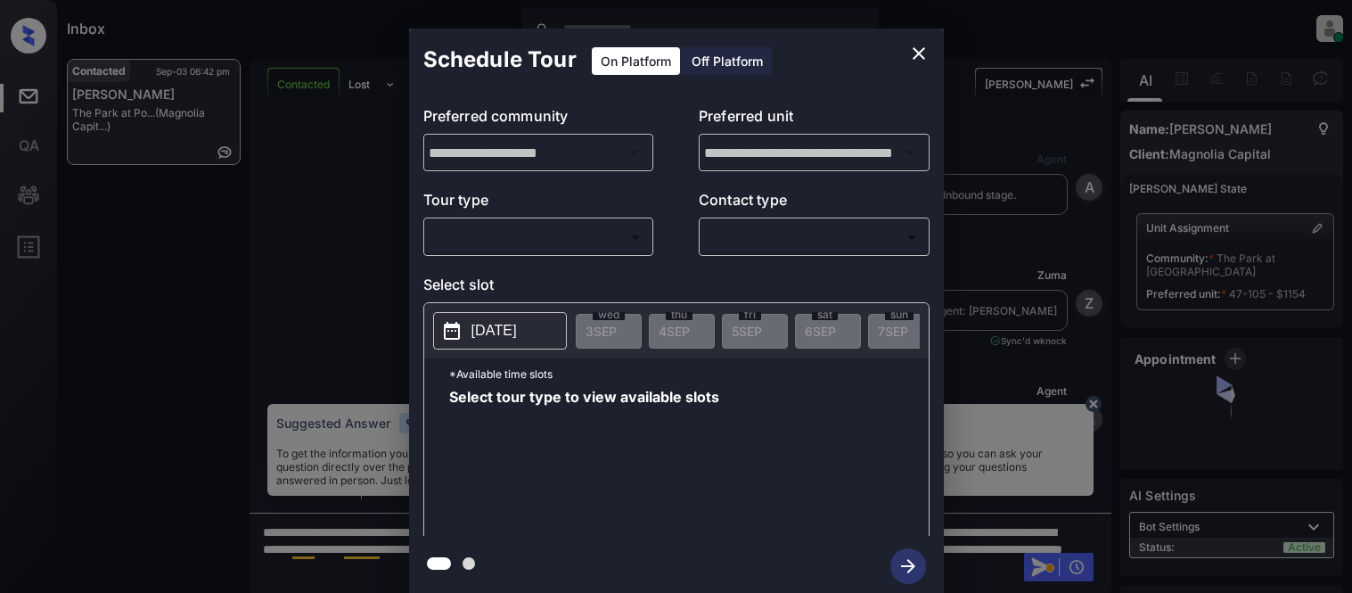
click at [490, 247] on body "Inbox [PERSON_NAME] Cataag Online Set yourself offline Set yourself on break Pr…" at bounding box center [676, 296] width 1352 height 593
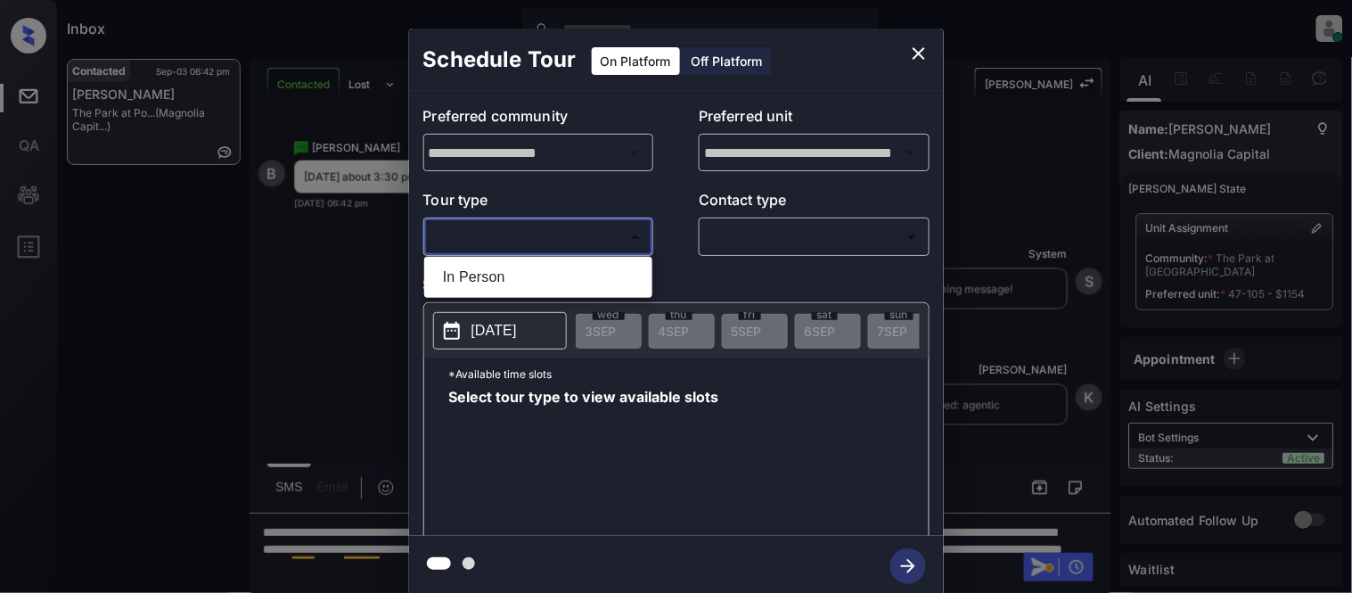
scroll to position [0, 7]
click at [492, 298] on div at bounding box center [676, 296] width 1352 height 593
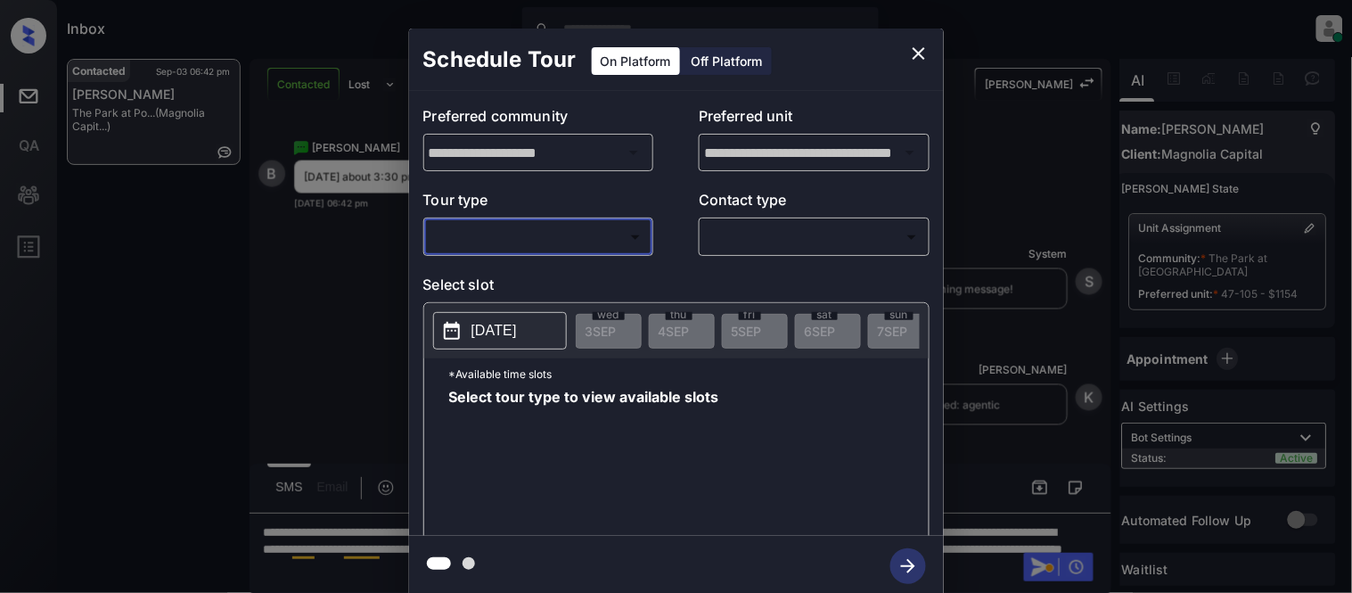
click at [492, 277] on p "Select slot" at bounding box center [676, 288] width 506 height 29
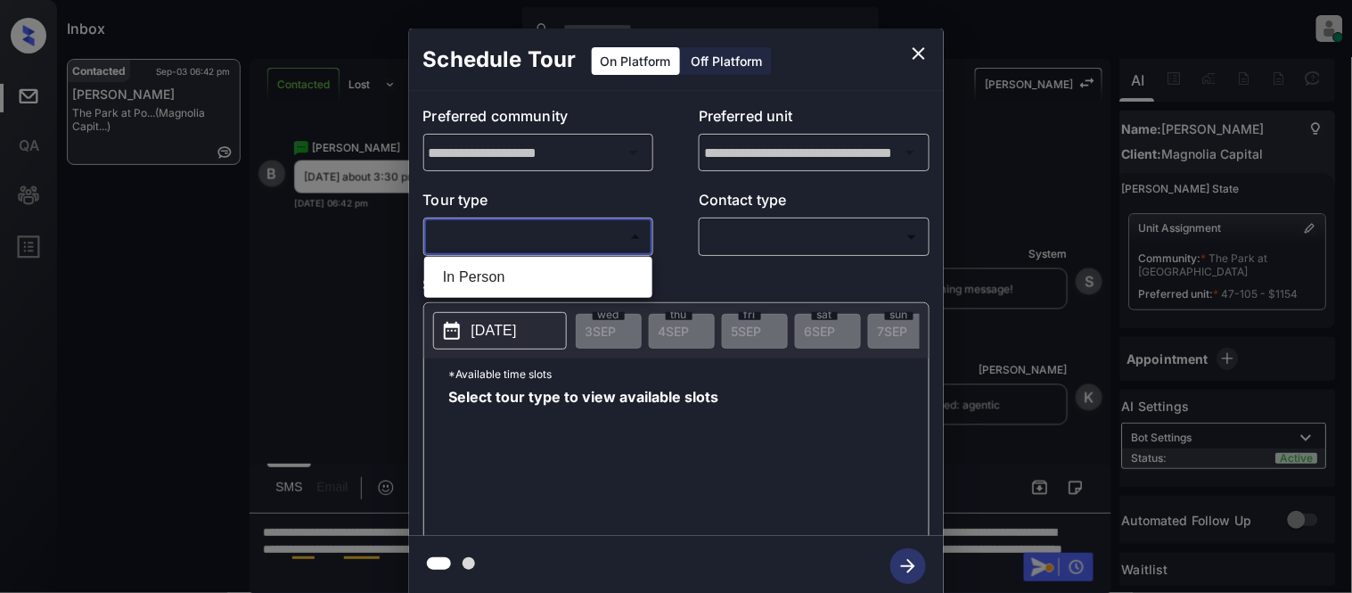
click at [495, 245] on body "Inbox [PERSON_NAME] Cataag Online Set yourself offline Set yourself on break Pr…" at bounding box center [676, 296] width 1352 height 593
click at [488, 280] on li "In Person" at bounding box center [538, 277] width 219 height 32
type input "********"
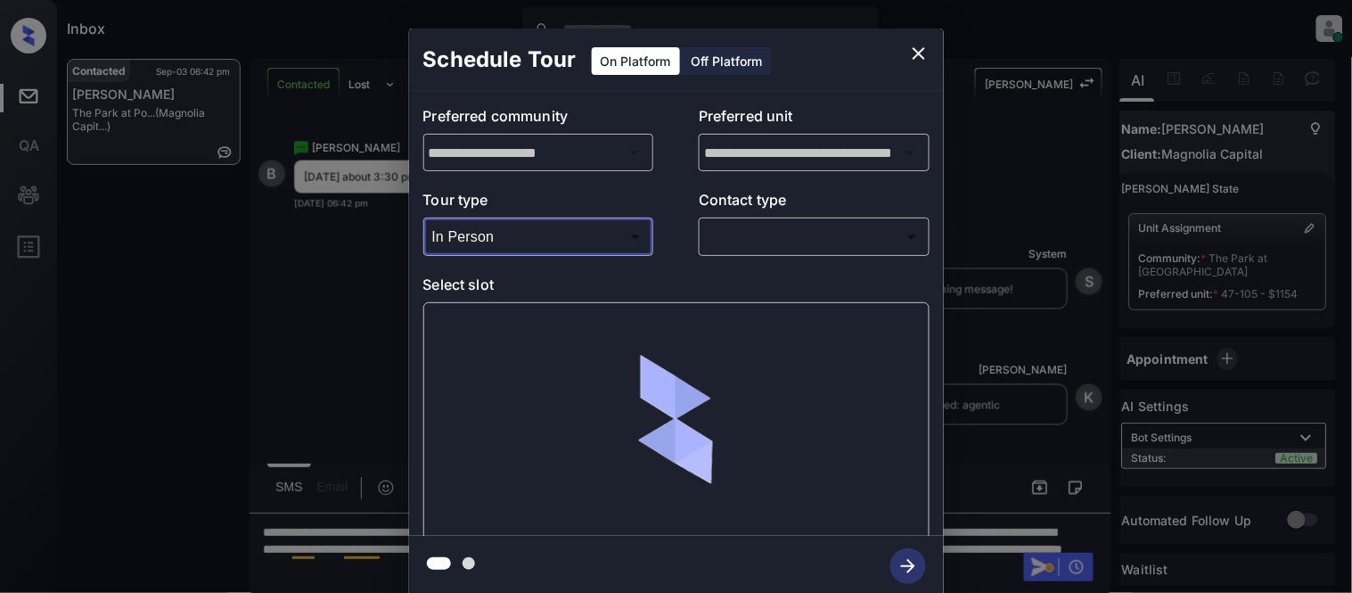
click at [806, 239] on body "Inbox [PERSON_NAME] Cataag Online Set yourself offline Set yourself on break Pr…" at bounding box center [676, 296] width 1352 height 593
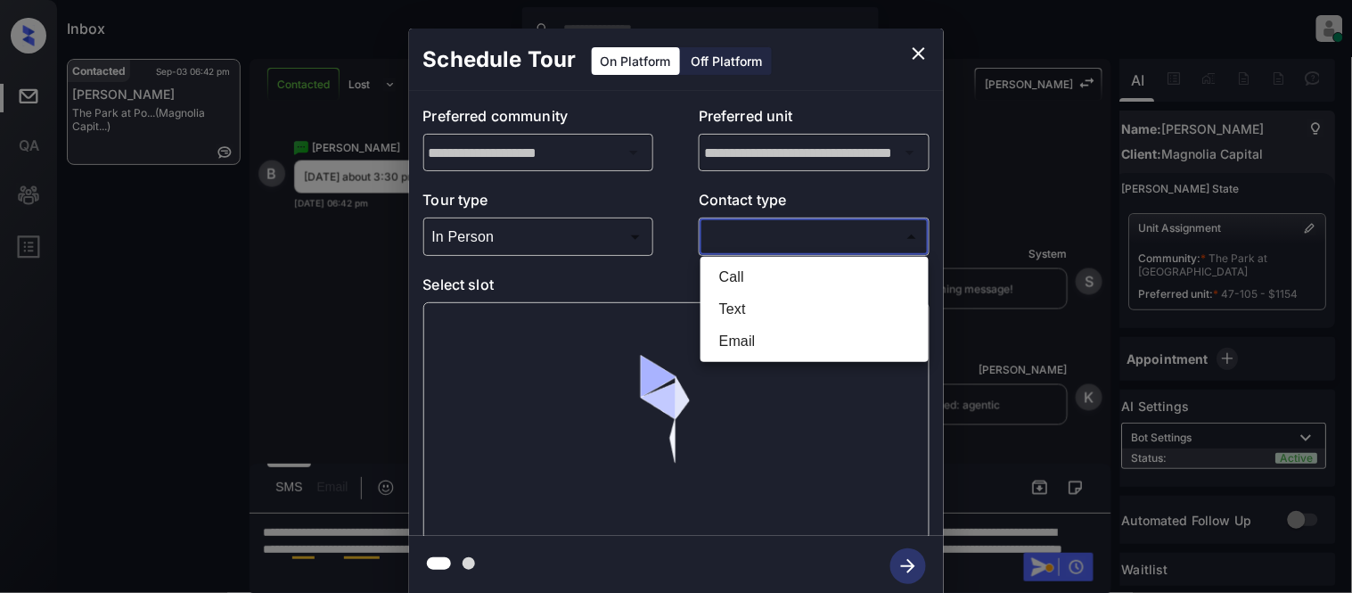
click at [738, 310] on li "Text" at bounding box center [814, 309] width 219 height 32
type input "****"
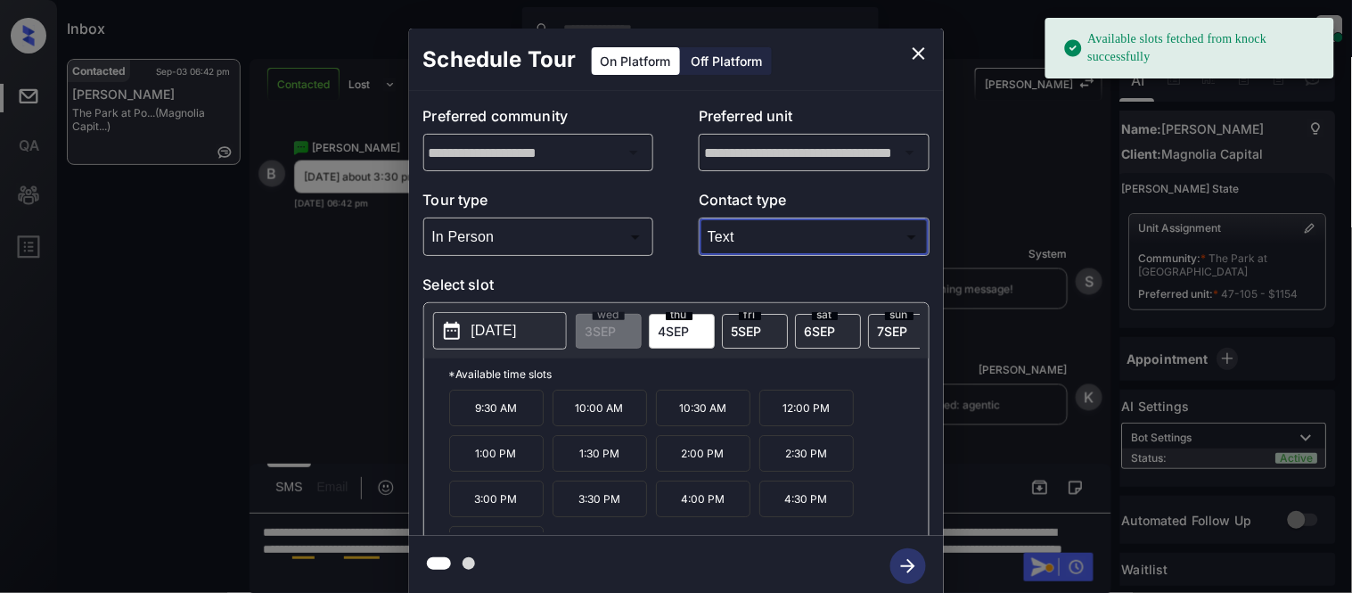
click at [495, 323] on p "[DATE]" at bounding box center [493, 330] width 45 height 21
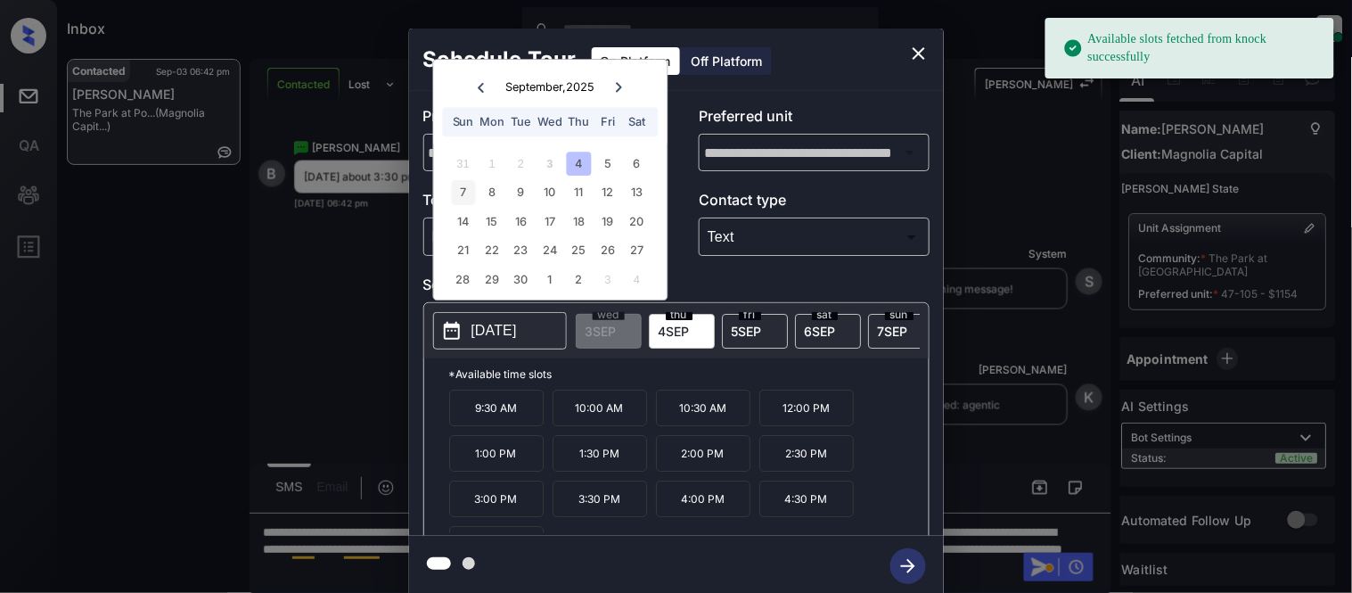
click at [463, 192] on div "7" at bounding box center [463, 193] width 24 height 24
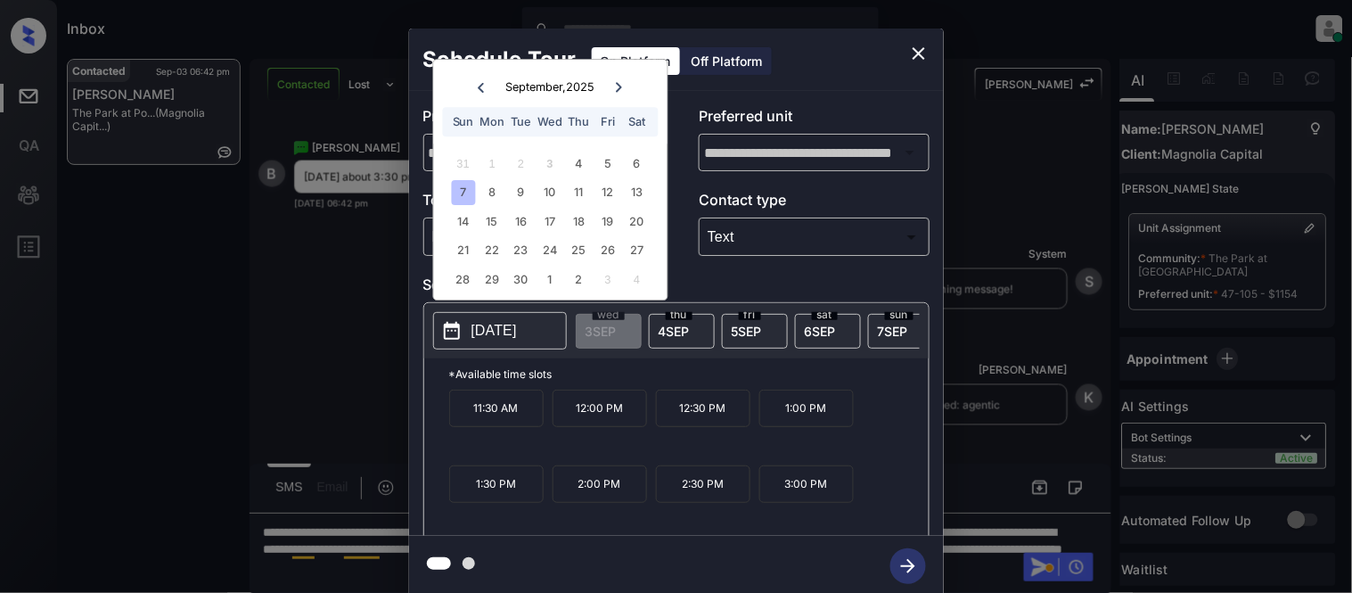
click at [827, 500] on p "3:00 PM" at bounding box center [806, 483] width 94 height 37
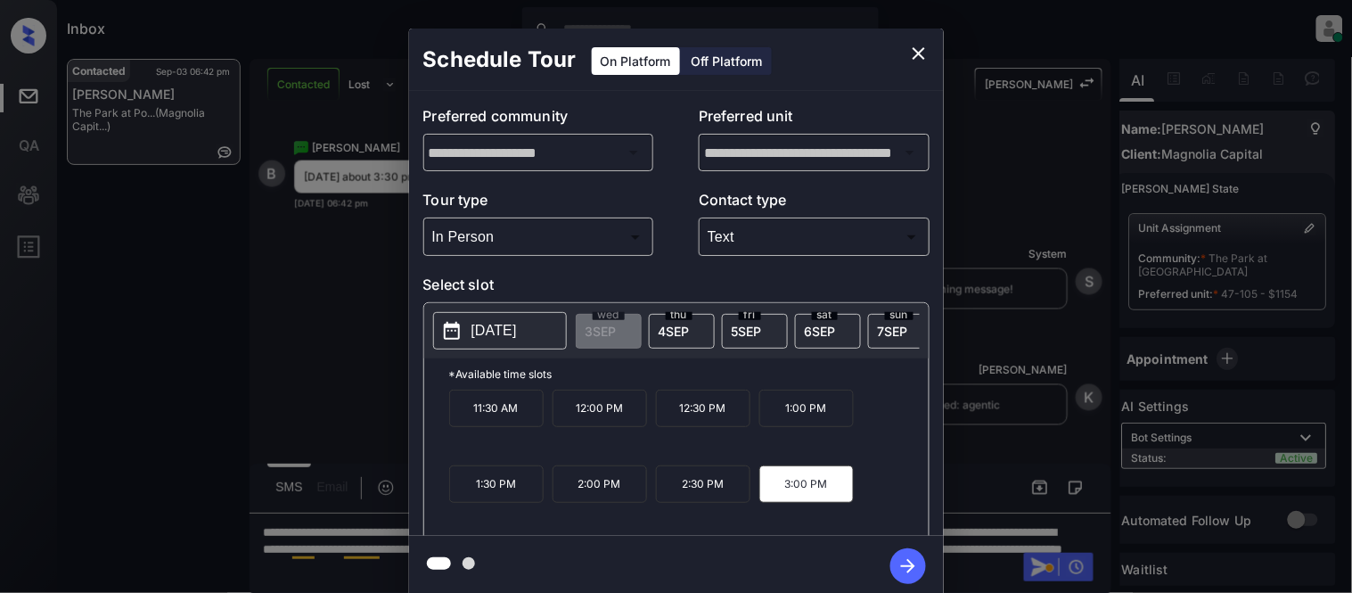
click at [895, 566] on icon "button" at bounding box center [908, 566] width 36 height 36
click at [982, 461] on div "**********" at bounding box center [676, 312] width 1352 height 625
